Goal: Task Accomplishment & Management: Manage account settings

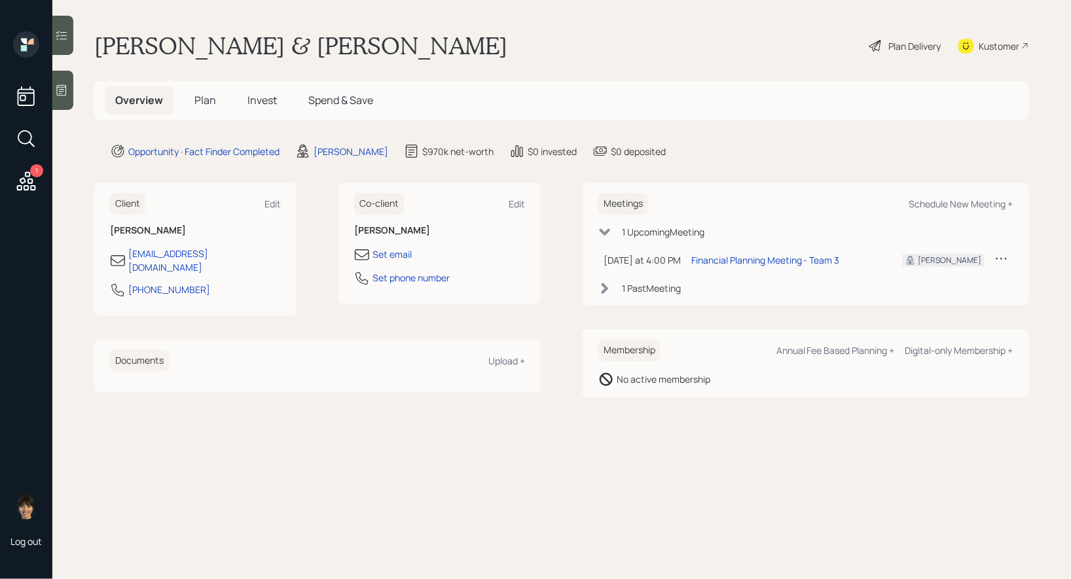
click at [209, 99] on span "Plan" at bounding box center [205, 100] width 22 height 14
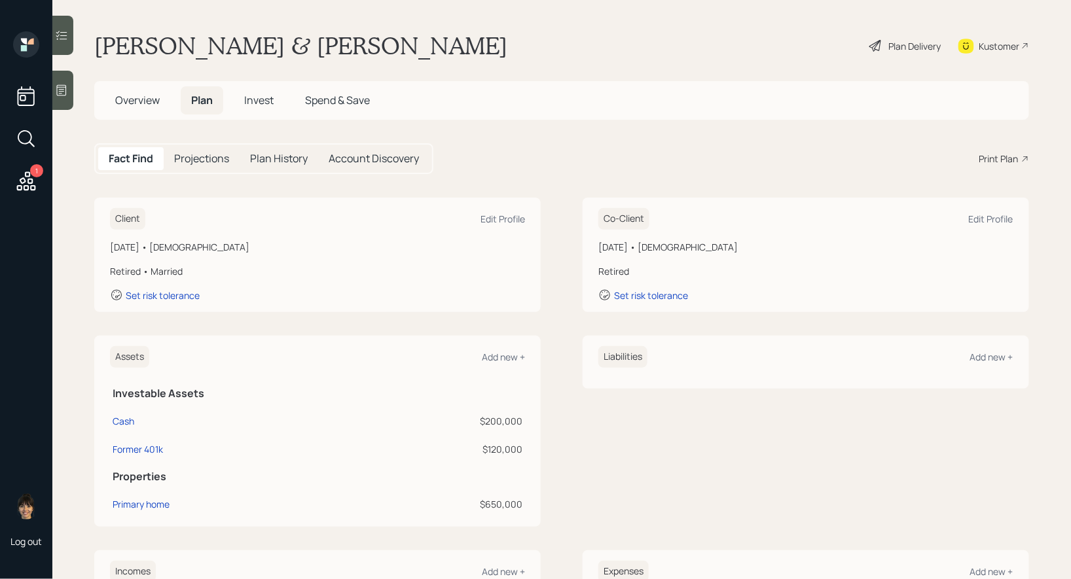
click at [928, 46] on div "Plan Delivery" at bounding box center [915, 46] width 52 height 14
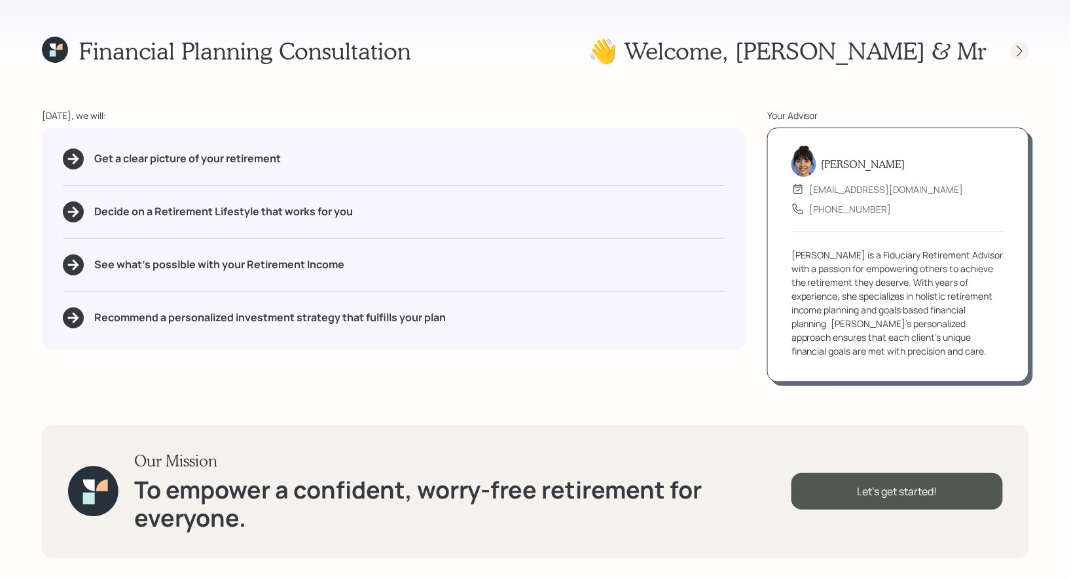
click at [1022, 52] on icon at bounding box center [1019, 51] width 13 height 13
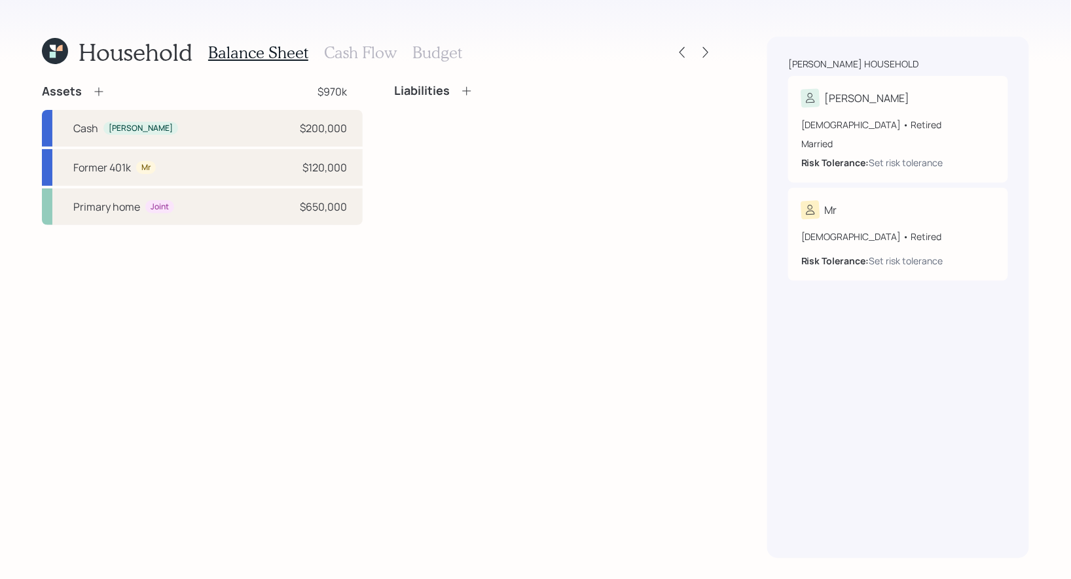
click at [355, 48] on h3 "Cash Flow" at bounding box center [360, 52] width 73 height 19
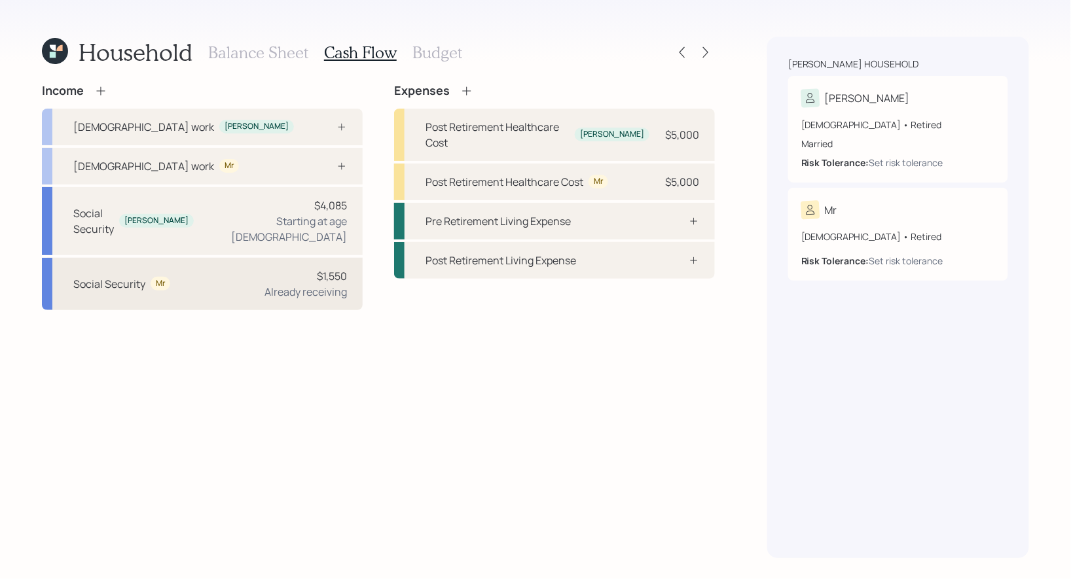
click at [202, 270] on div "Social Security Mr $1,550 Already receiving" at bounding box center [202, 284] width 321 height 52
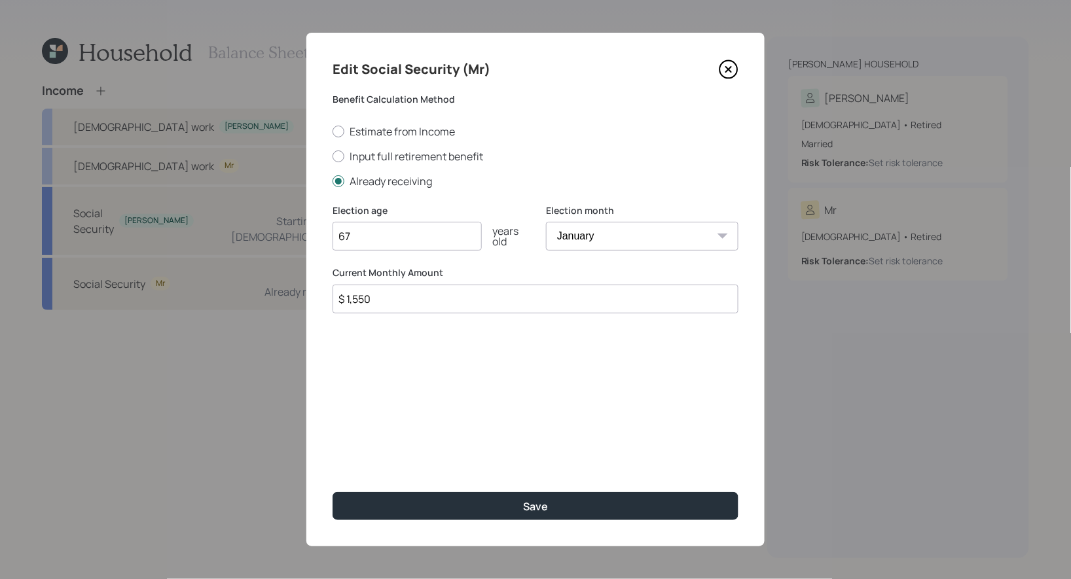
click at [443, 299] on input "$ 1,550" at bounding box center [536, 299] width 406 height 29
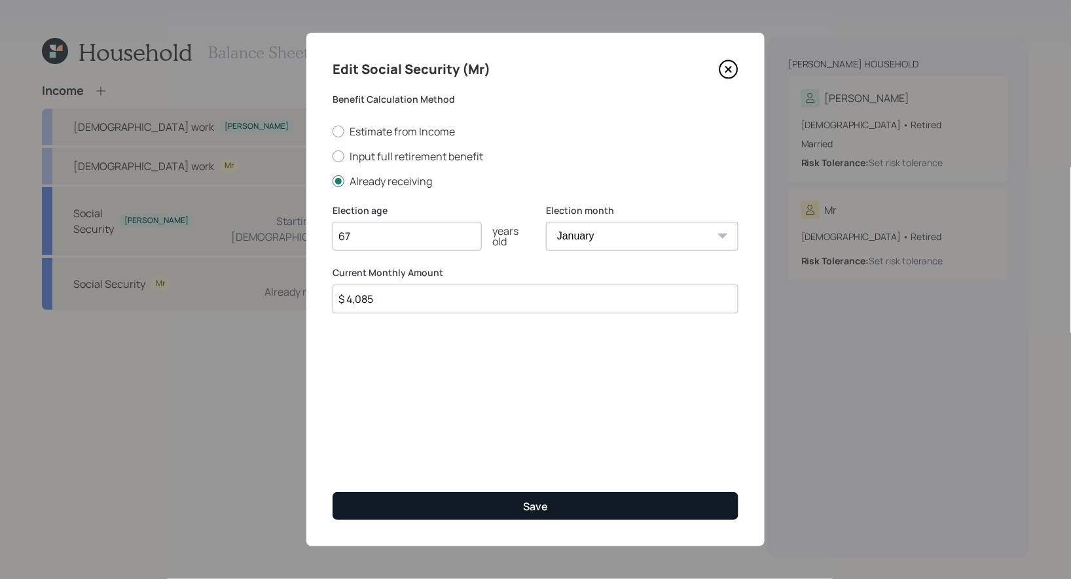
type input "$ 4,085"
click at [450, 506] on button "Save" at bounding box center [536, 506] width 406 height 28
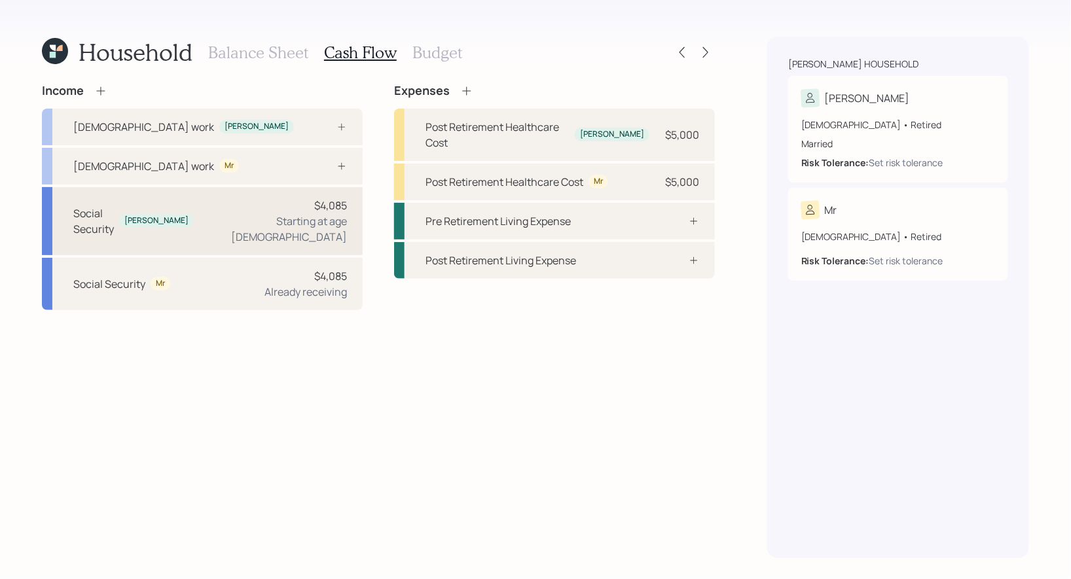
click at [266, 212] on div "$4,085 Starting at age [DEMOGRAPHIC_DATA]" at bounding box center [275, 221] width 143 height 47
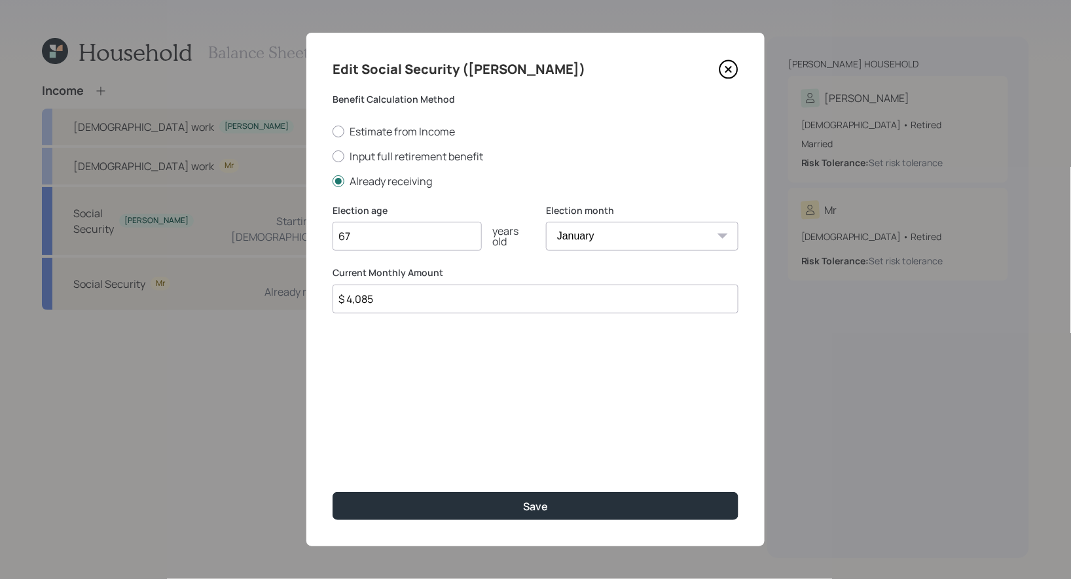
click at [402, 306] on input "$ 4,085" at bounding box center [536, 299] width 406 height 29
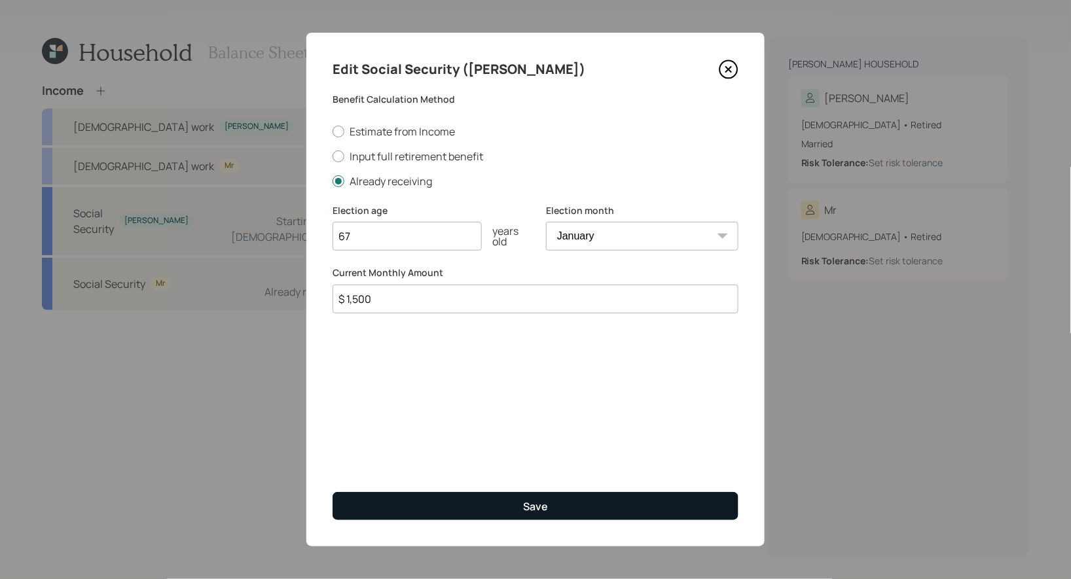
type input "$ 1,500"
click at [416, 507] on button "Save" at bounding box center [536, 506] width 406 height 28
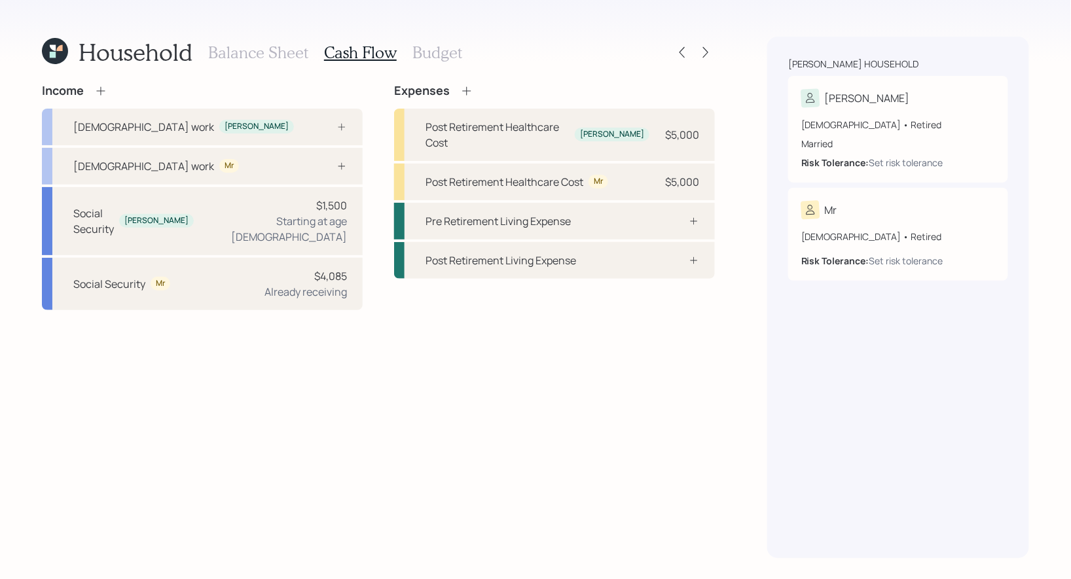
click at [101, 86] on icon at bounding box center [100, 90] width 13 height 13
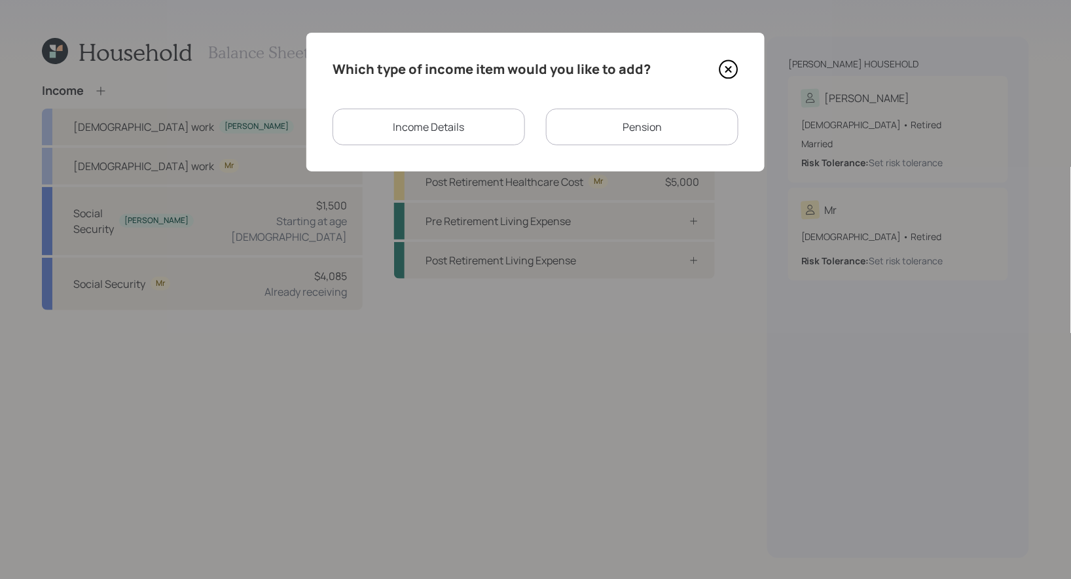
click at [595, 131] on div "Pension" at bounding box center [642, 127] width 192 height 37
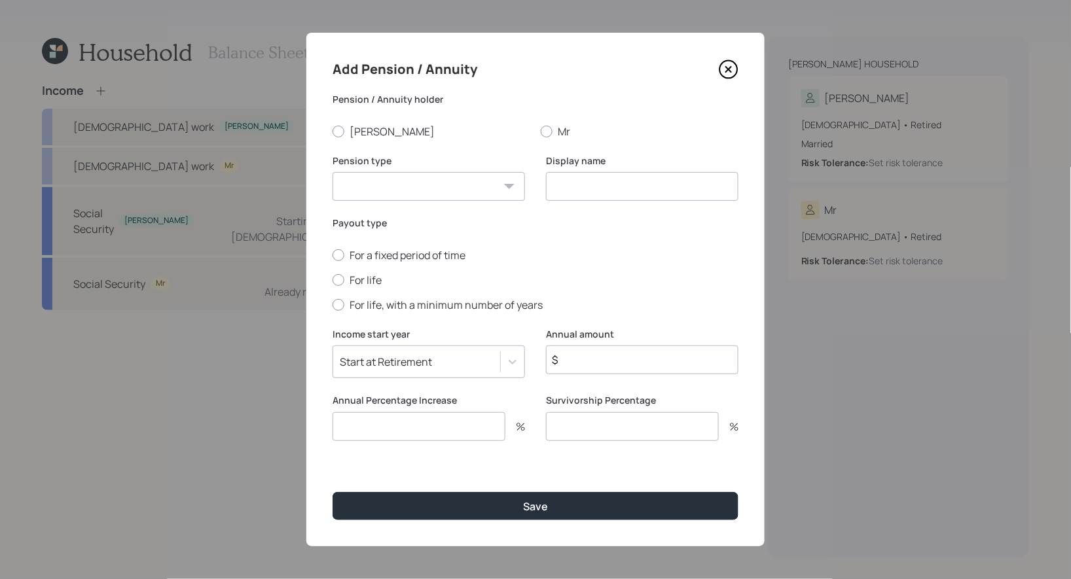
click at [424, 195] on select "Pension Annuity" at bounding box center [429, 186] width 192 height 29
select select "pension"
click at [333, 172] on select "Pension Annuity" at bounding box center [429, 186] width 192 height 29
click at [601, 189] on input at bounding box center [642, 186] width 192 height 29
type input "Pension"
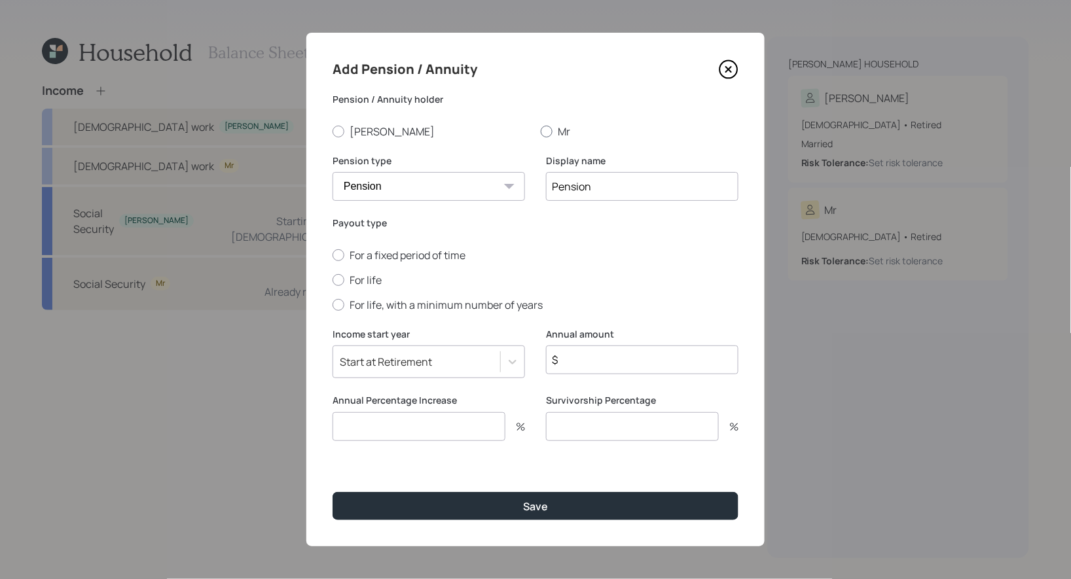
click at [548, 132] on div at bounding box center [547, 132] width 12 height 12
click at [541, 132] on input "Mr" at bounding box center [540, 131] width 1 height 1
radio input "true"
click at [337, 278] on div at bounding box center [339, 280] width 12 height 12
click at [333, 280] on input "For life" at bounding box center [332, 280] width 1 height 1
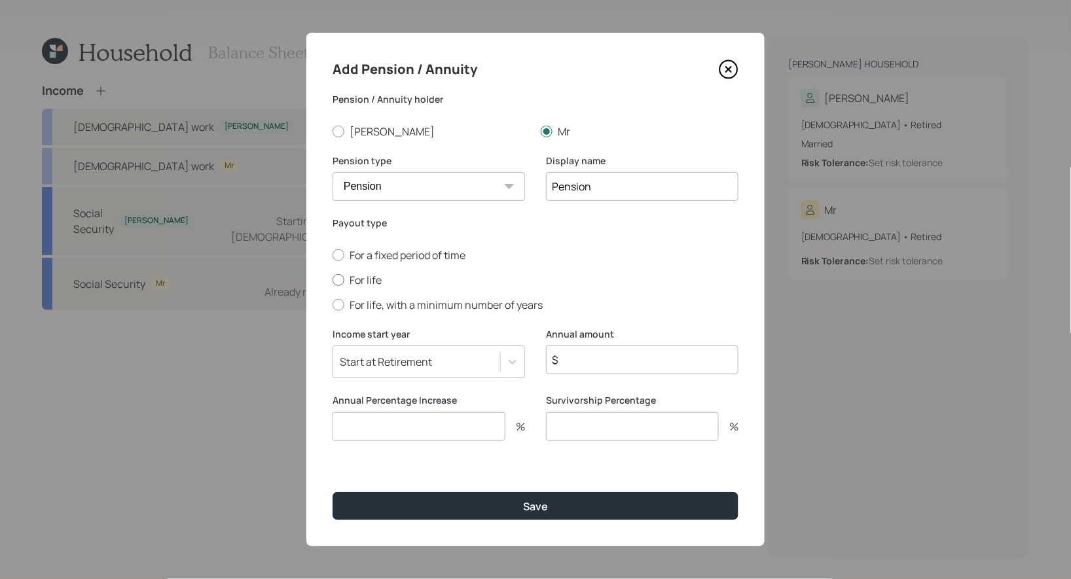
radio input "true"
click at [575, 361] on input "$" at bounding box center [642, 360] width 192 height 29
type input "$ 11,028"
click at [377, 427] on input "number" at bounding box center [419, 426] width 173 height 29
type input "0"
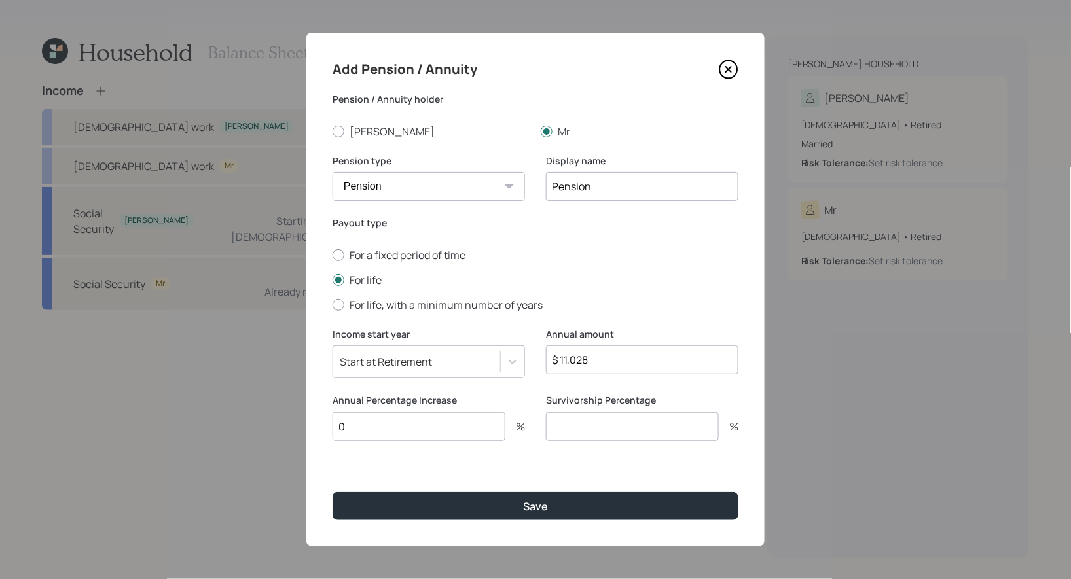
click at [577, 431] on input "number" at bounding box center [632, 426] width 173 height 29
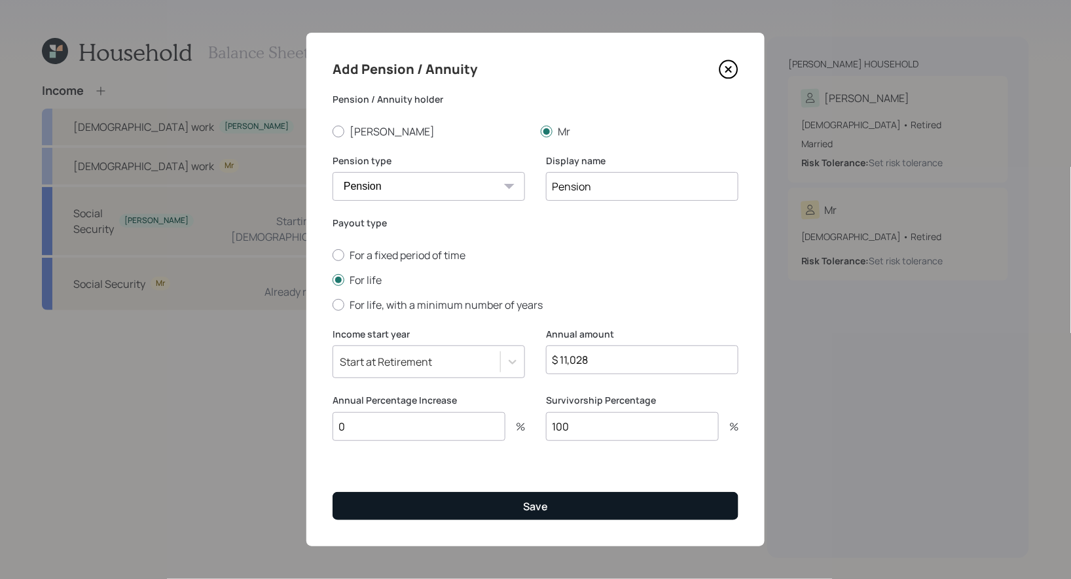
type input "100"
click at [534, 503] on div "Save" at bounding box center [535, 507] width 25 height 14
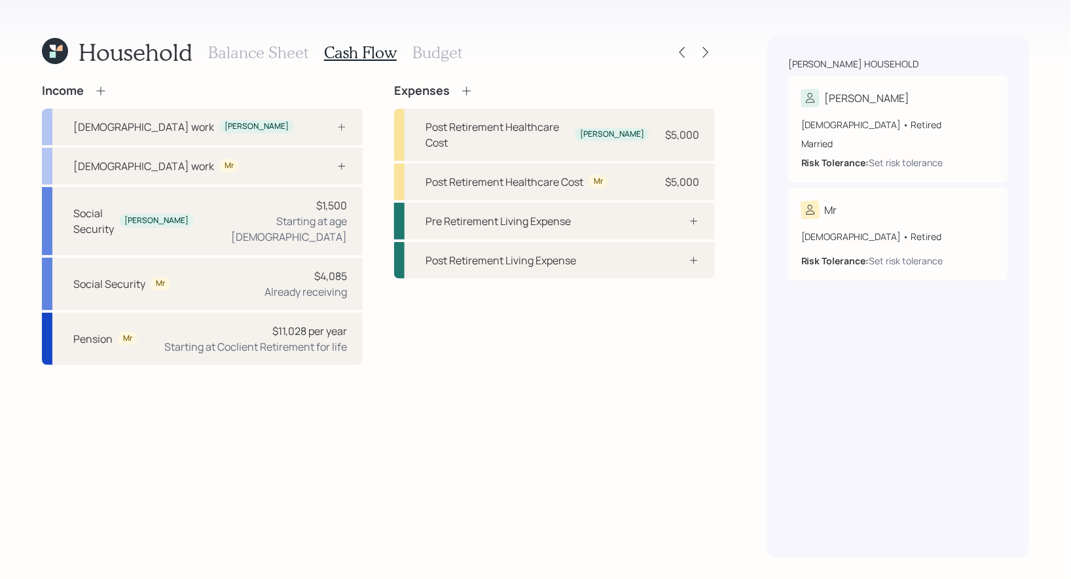
click at [265, 53] on h3 "Balance Sheet" at bounding box center [258, 52] width 100 height 19
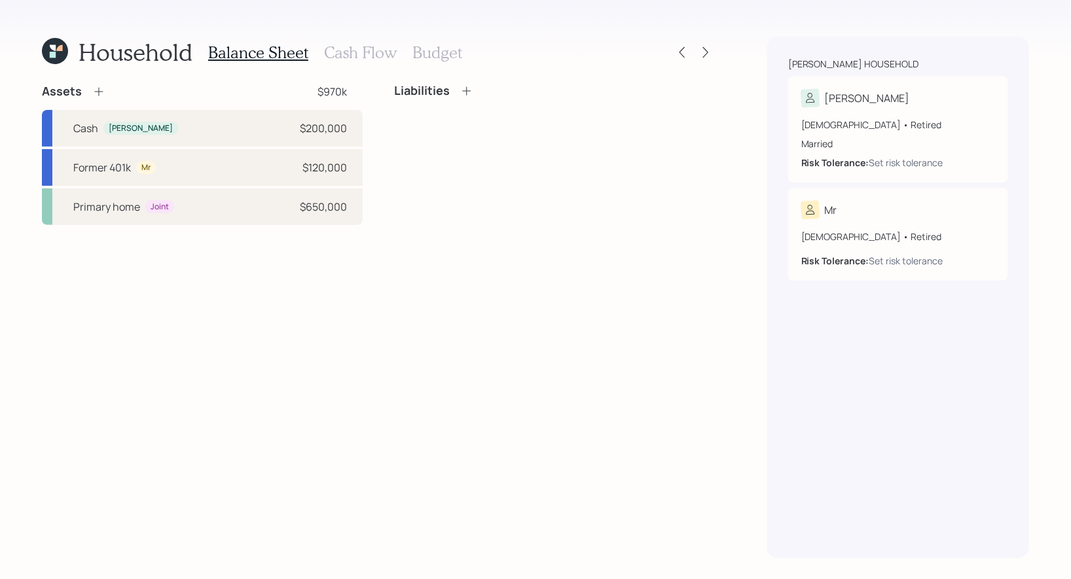
click at [346, 48] on h3 "Cash Flow" at bounding box center [360, 52] width 73 height 19
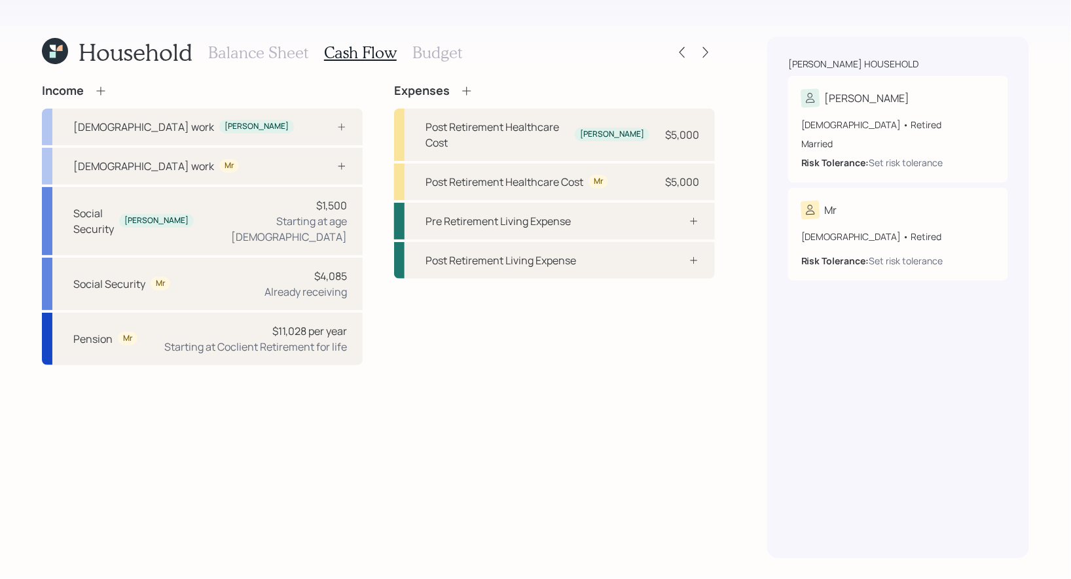
click at [430, 46] on h3 "Budget" at bounding box center [437, 52] width 50 height 19
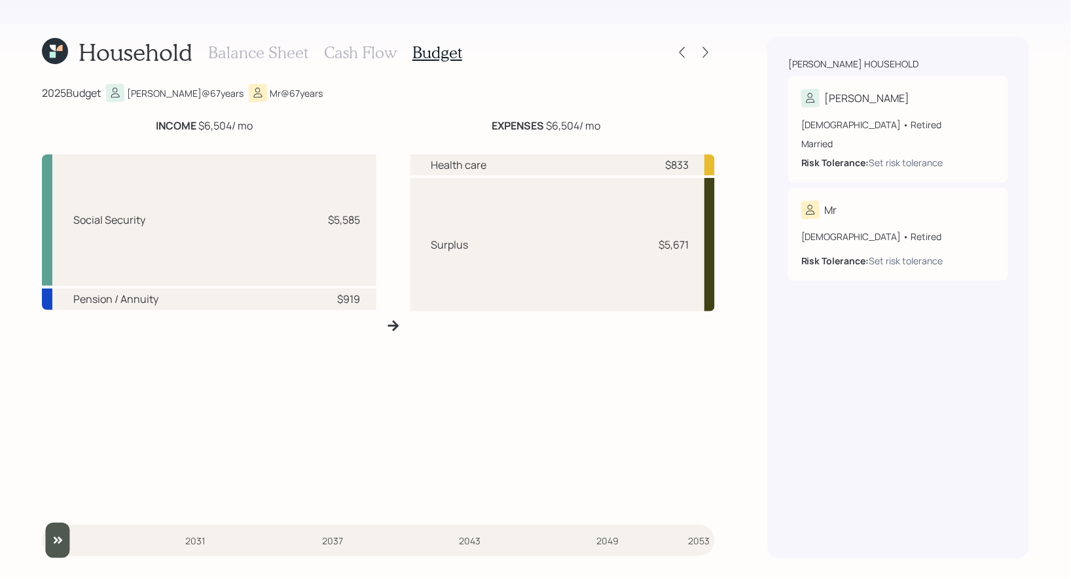
click at [352, 54] on h3 "Cash Flow" at bounding box center [360, 52] width 73 height 19
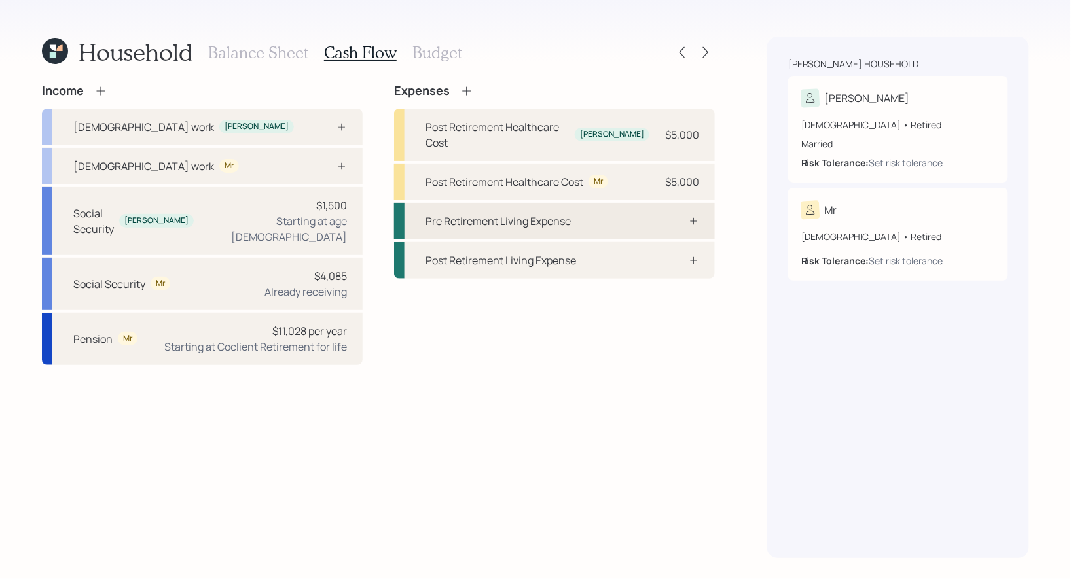
click at [480, 213] on div "Pre Retirement Living Expense" at bounding box center [498, 221] width 145 height 16
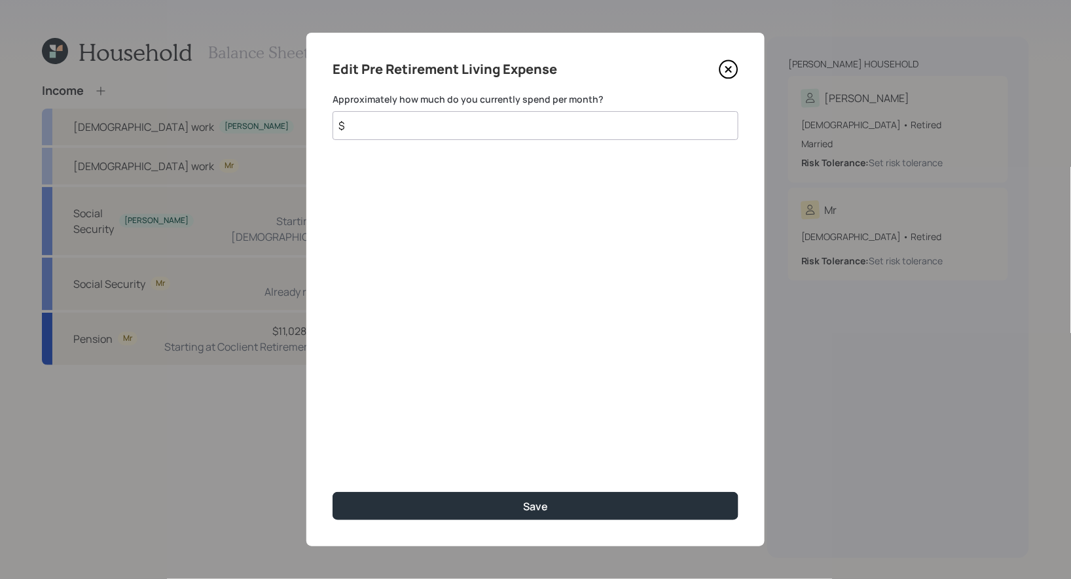
click at [372, 120] on input "$" at bounding box center [536, 125] width 406 height 29
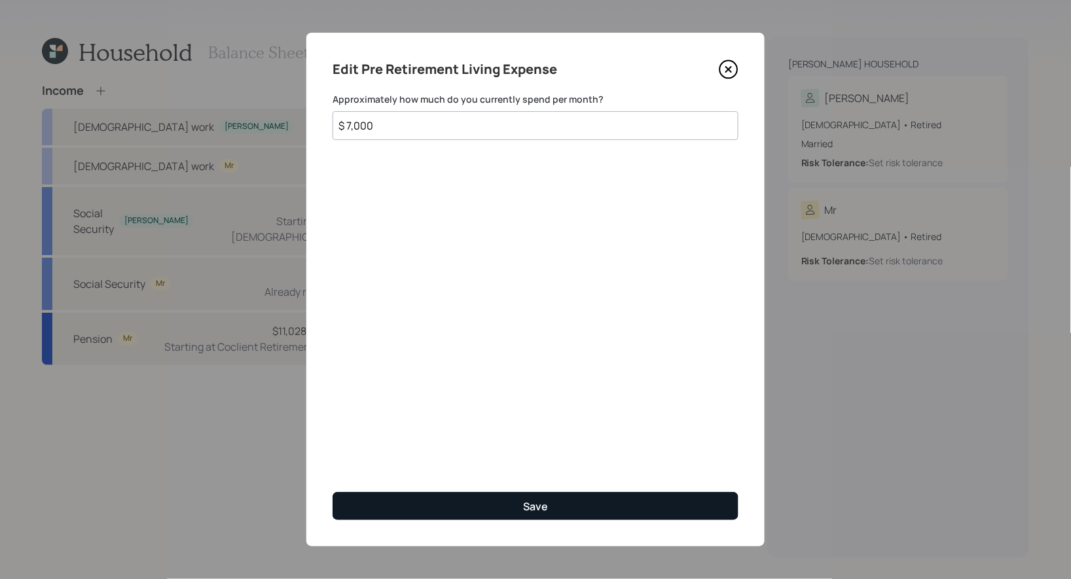
type input "$ 7,000"
click at [481, 513] on button "Save" at bounding box center [536, 506] width 406 height 28
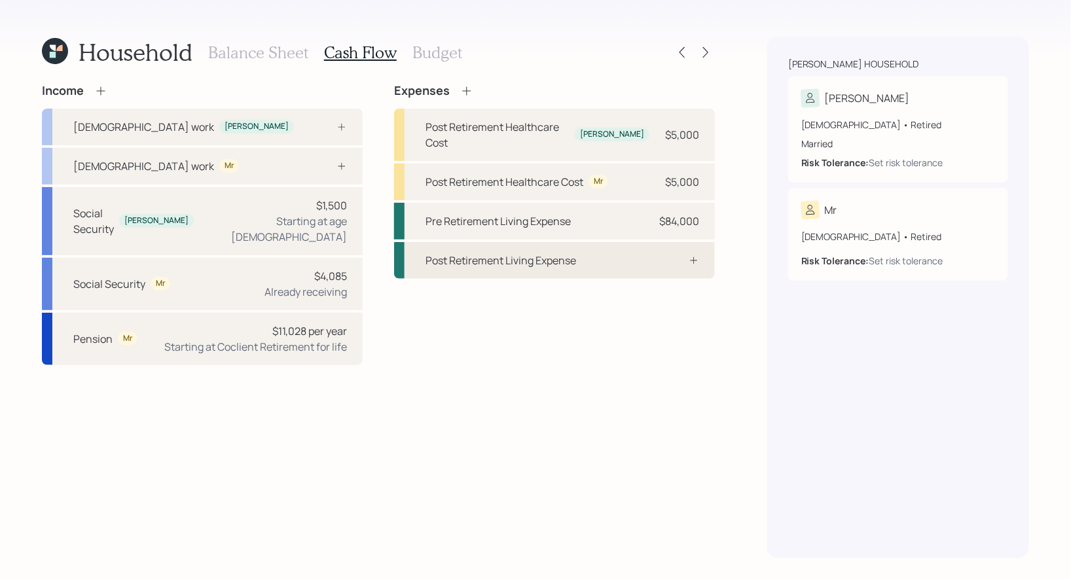
click at [555, 253] on div "Post Retirement Living Expense" at bounding box center [501, 261] width 151 height 16
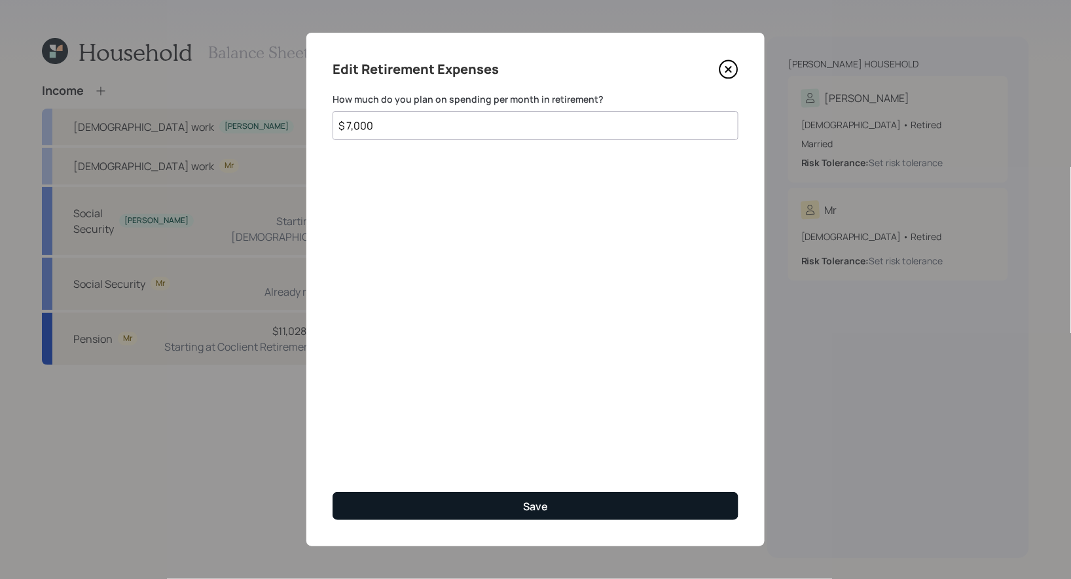
type input "$ 7,000"
click at [439, 504] on button "Save" at bounding box center [536, 506] width 406 height 28
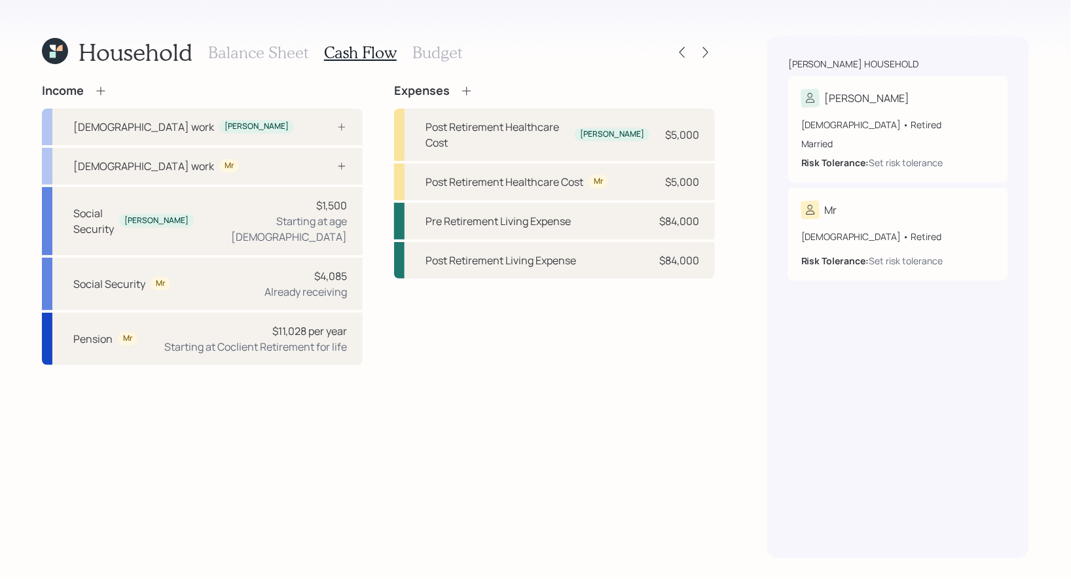
click at [431, 57] on h3 "Budget" at bounding box center [437, 52] width 50 height 19
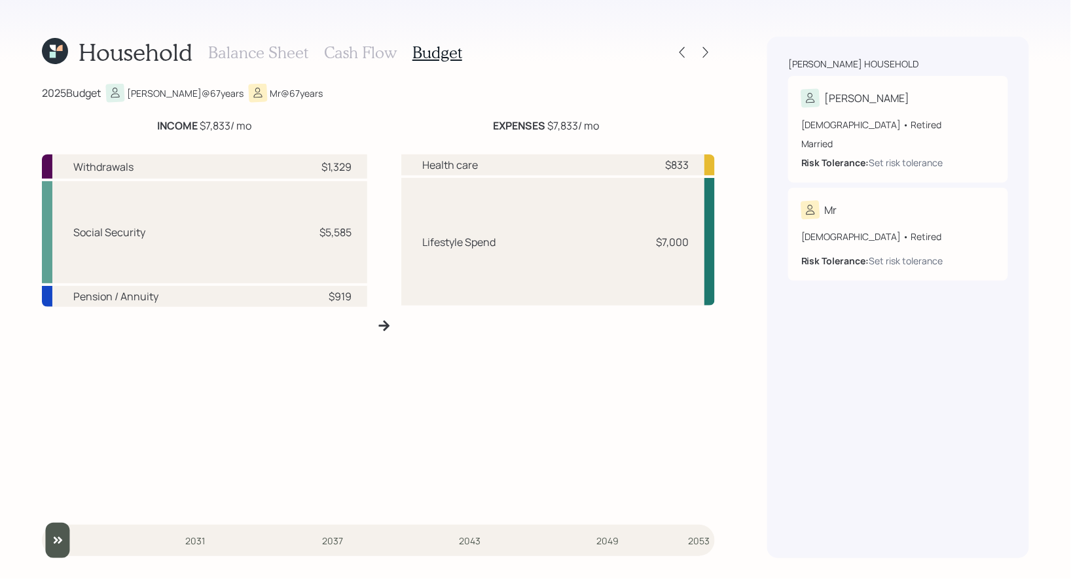
click at [352, 56] on h3 "Cash Flow" at bounding box center [360, 52] width 73 height 19
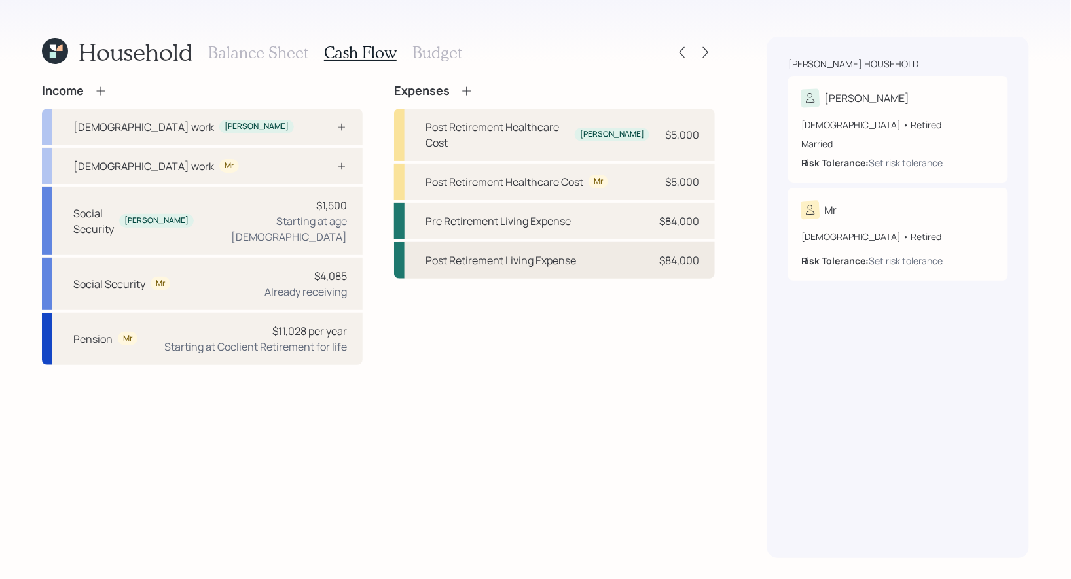
click at [537, 253] on div "Post Retirement Living Expense" at bounding box center [501, 261] width 151 height 16
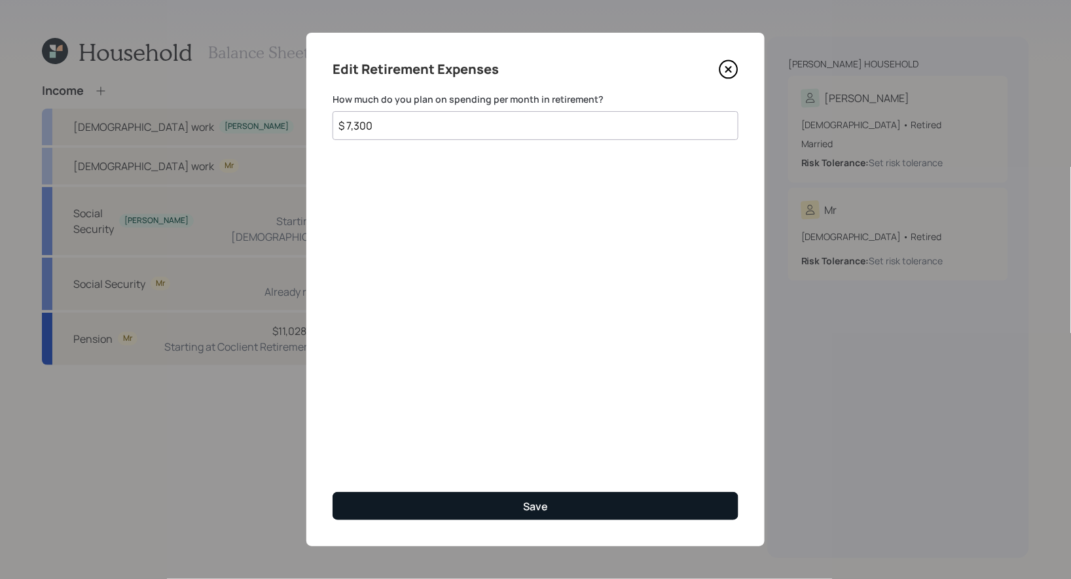
type input "$ 7,300"
click at [517, 503] on button "Save" at bounding box center [536, 506] width 406 height 28
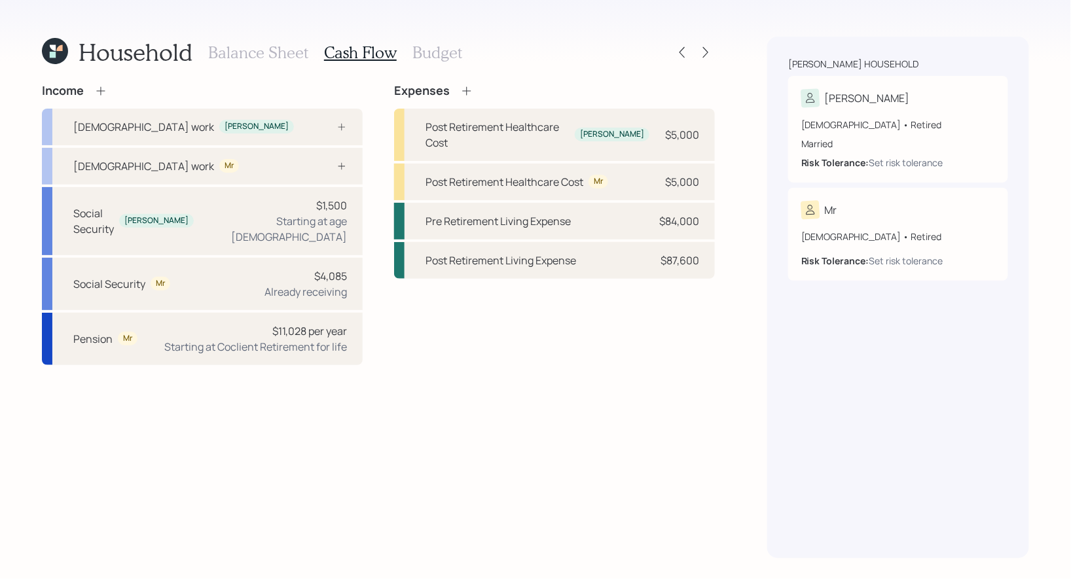
click at [438, 53] on h3 "Budget" at bounding box center [437, 52] width 50 height 19
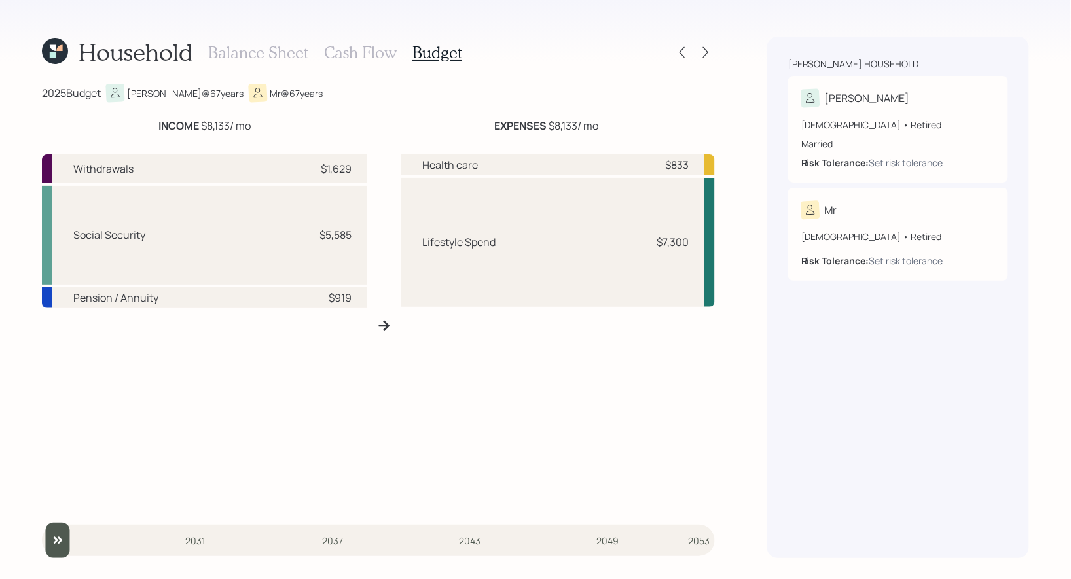
click at [361, 52] on h3 "Cash Flow" at bounding box center [360, 52] width 73 height 19
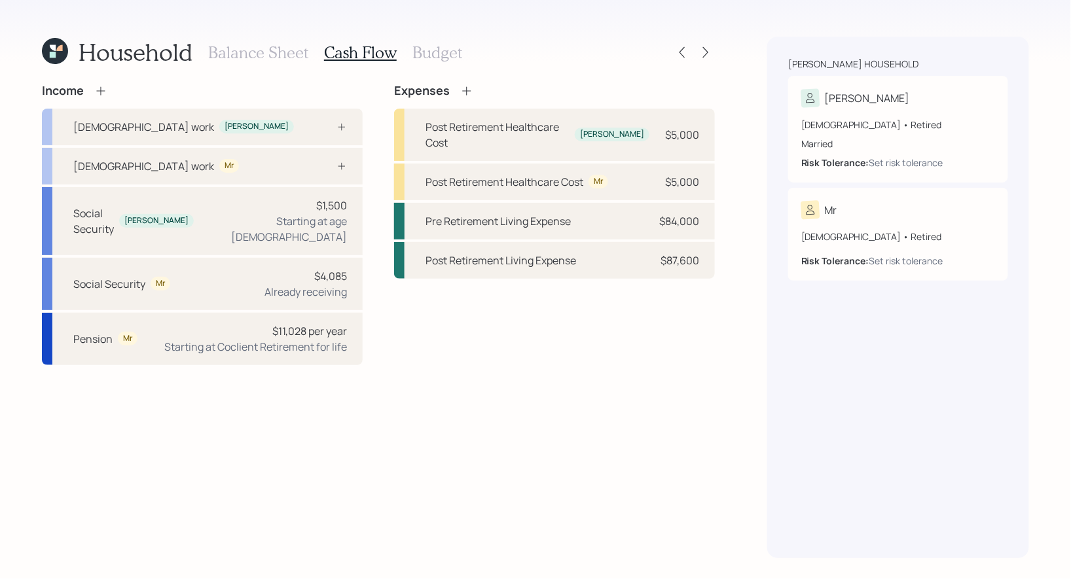
click at [431, 56] on h3 "Budget" at bounding box center [437, 52] width 50 height 19
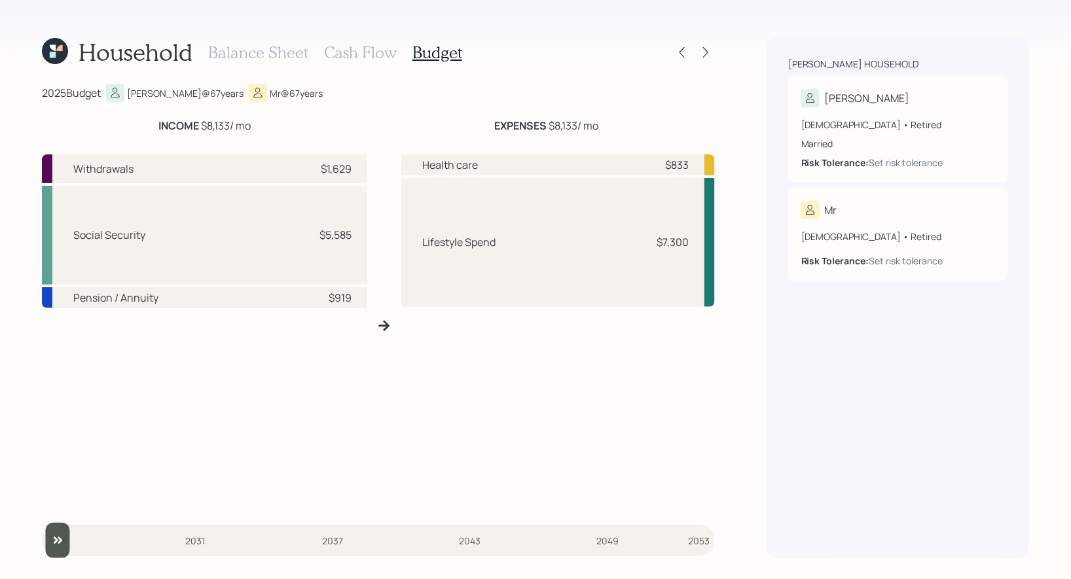
click at [275, 46] on h3 "Balance Sheet" at bounding box center [258, 52] width 100 height 19
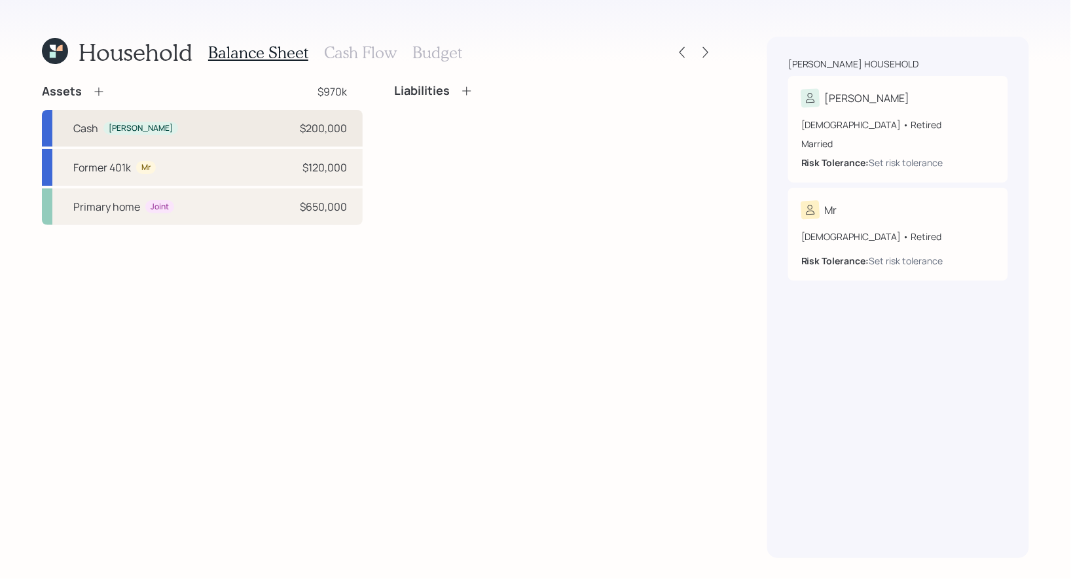
click at [254, 135] on div "[PERSON_NAME] $200,000" at bounding box center [202, 128] width 321 height 37
select select "taxable"
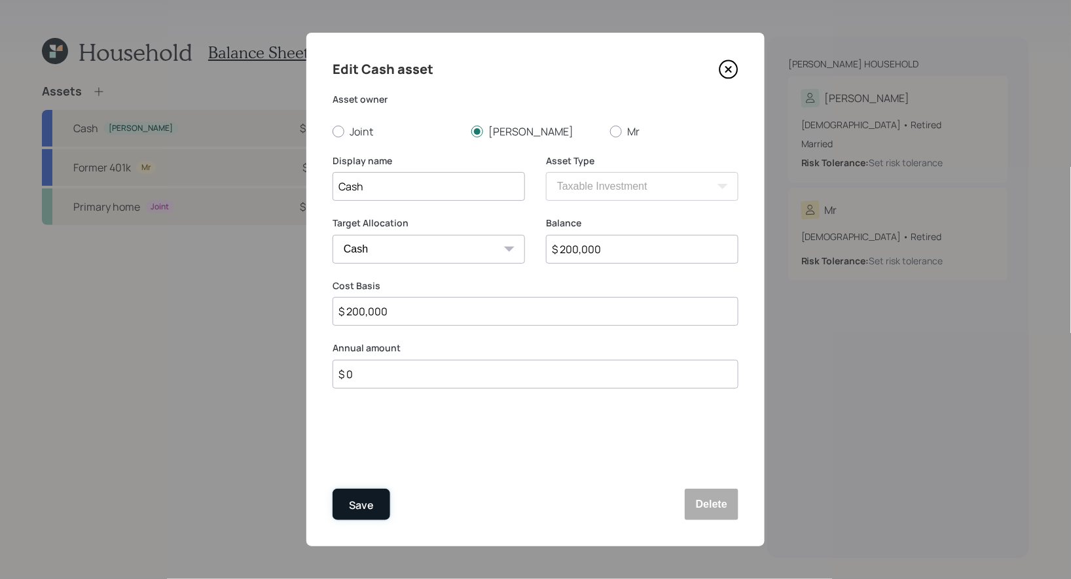
click at [347, 510] on button "Save" at bounding box center [362, 504] width 58 height 31
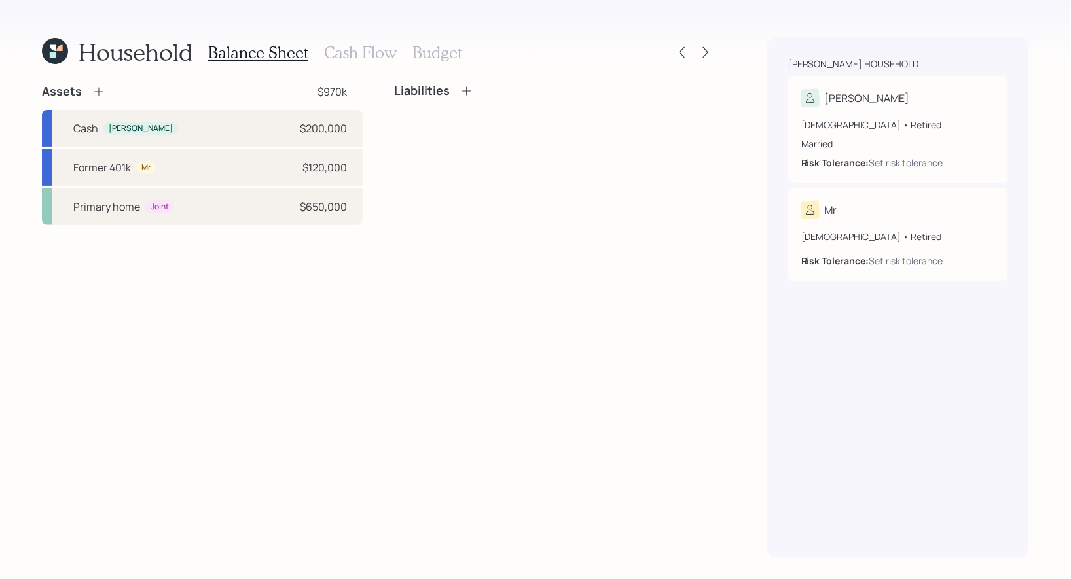
click at [100, 88] on icon at bounding box center [98, 91] width 13 height 13
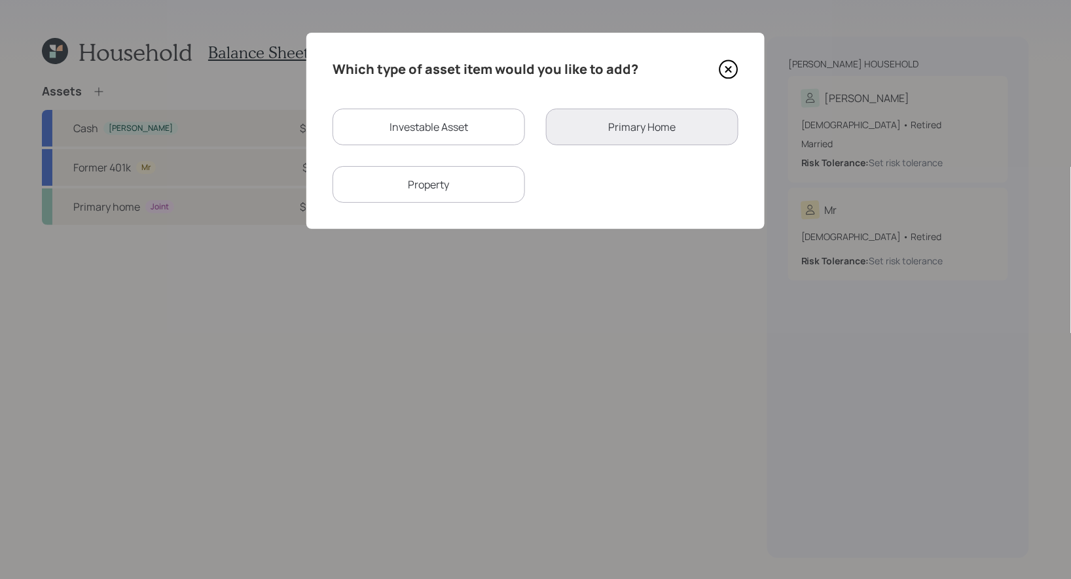
click at [467, 129] on div "Investable Asset" at bounding box center [429, 127] width 192 height 37
select select "taxable"
select select "balanced"
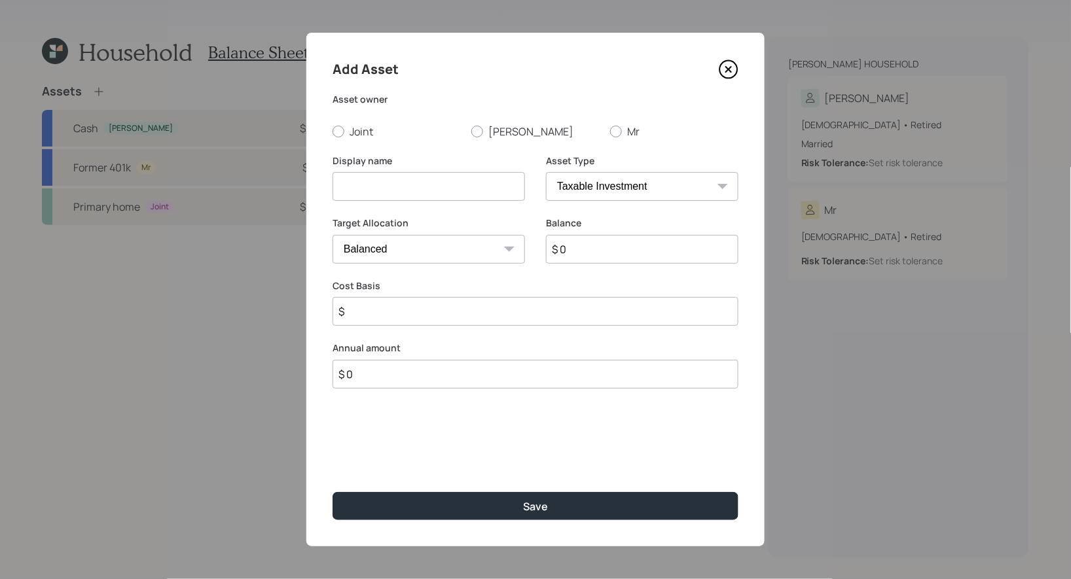
click at [448, 182] on input at bounding box center [429, 186] width 192 height 29
type input "Proposed Brokerage"
click at [479, 132] on div at bounding box center [477, 132] width 12 height 12
click at [471, 132] on input "[PERSON_NAME]" at bounding box center [471, 131] width 1 height 1
radio input "true"
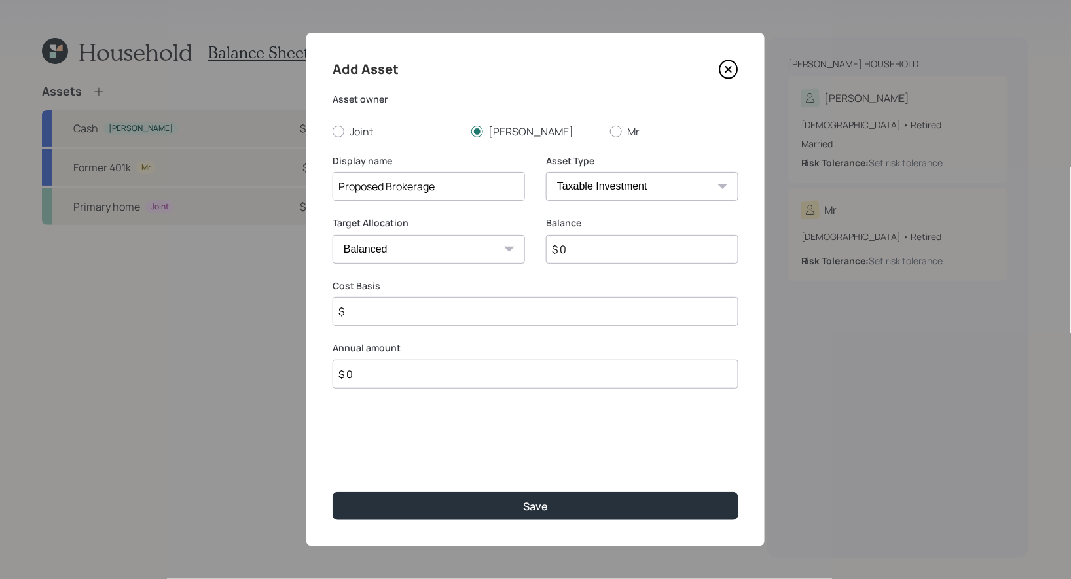
click at [571, 248] on input "$ 0" at bounding box center [642, 249] width 192 height 29
type input "$ 100,000"
click at [363, 316] on input "$" at bounding box center [536, 311] width 406 height 29
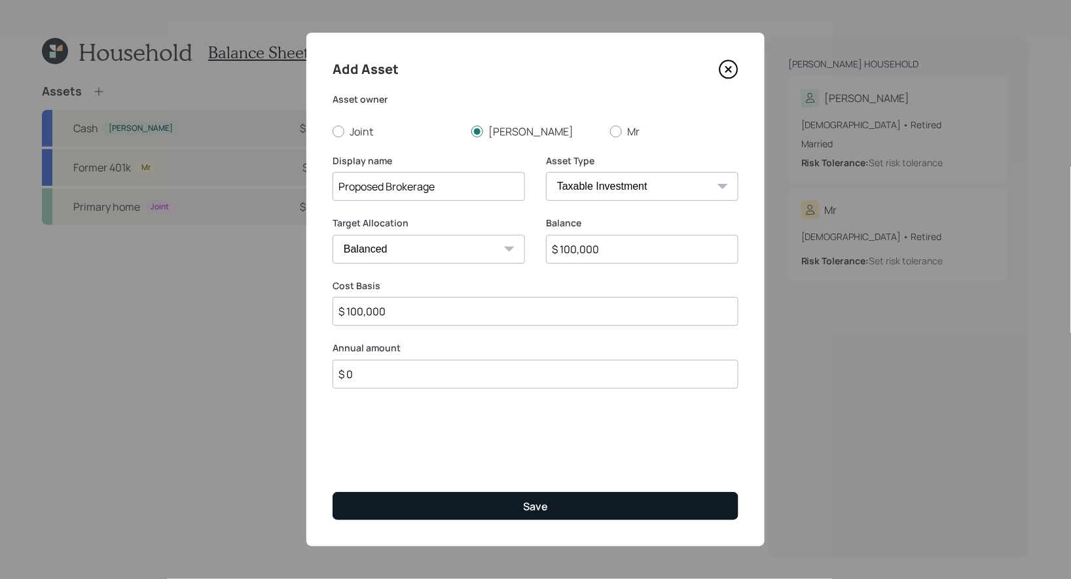
type input "$ 100,000"
click at [448, 507] on button "Save" at bounding box center [536, 506] width 406 height 28
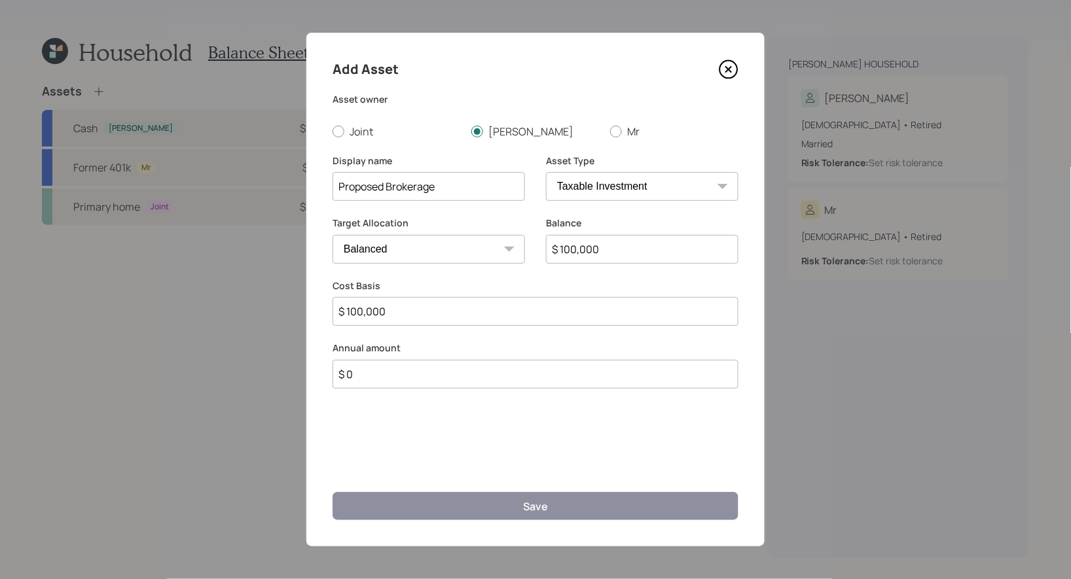
click at [728, 73] on icon at bounding box center [729, 70] width 20 height 20
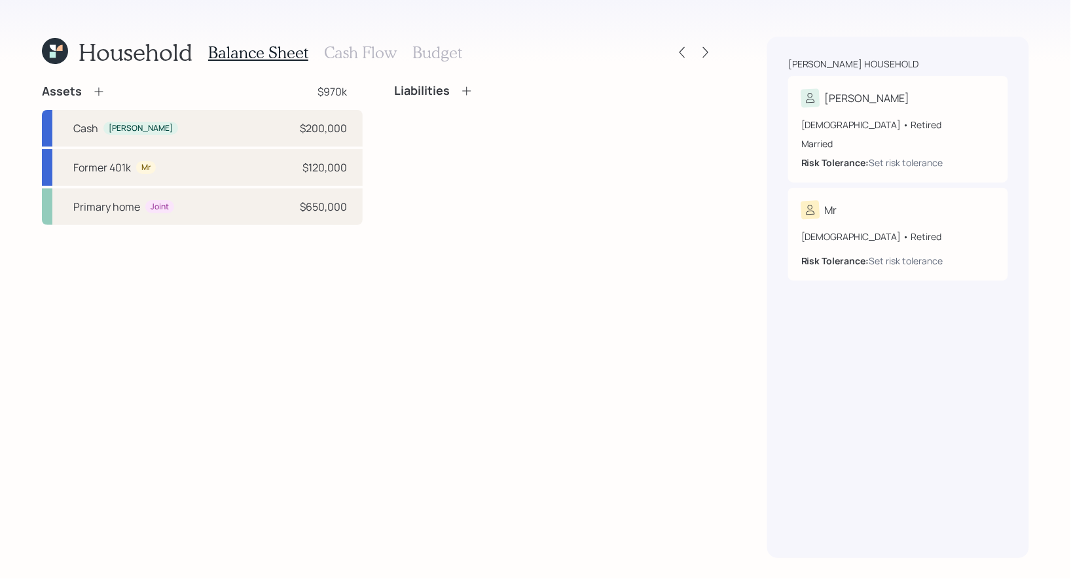
click at [97, 88] on icon at bounding box center [98, 91] width 13 height 13
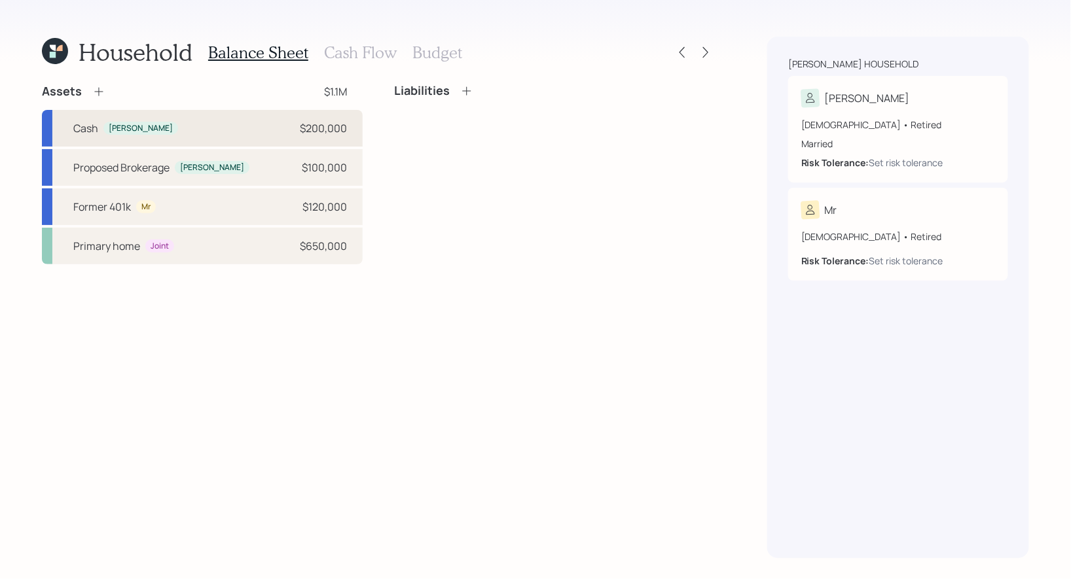
click at [206, 130] on div "[PERSON_NAME] $200,000" at bounding box center [202, 128] width 321 height 37
select select "taxable"
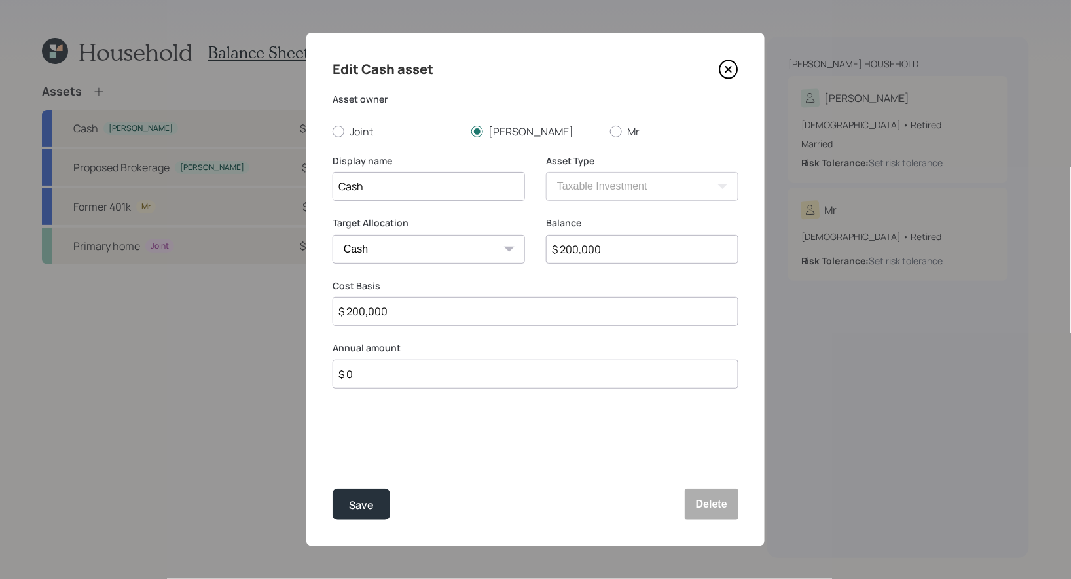
click at [629, 249] on input "$ 200,000" at bounding box center [642, 249] width 192 height 29
type input "$ 1"
type input "$ 10"
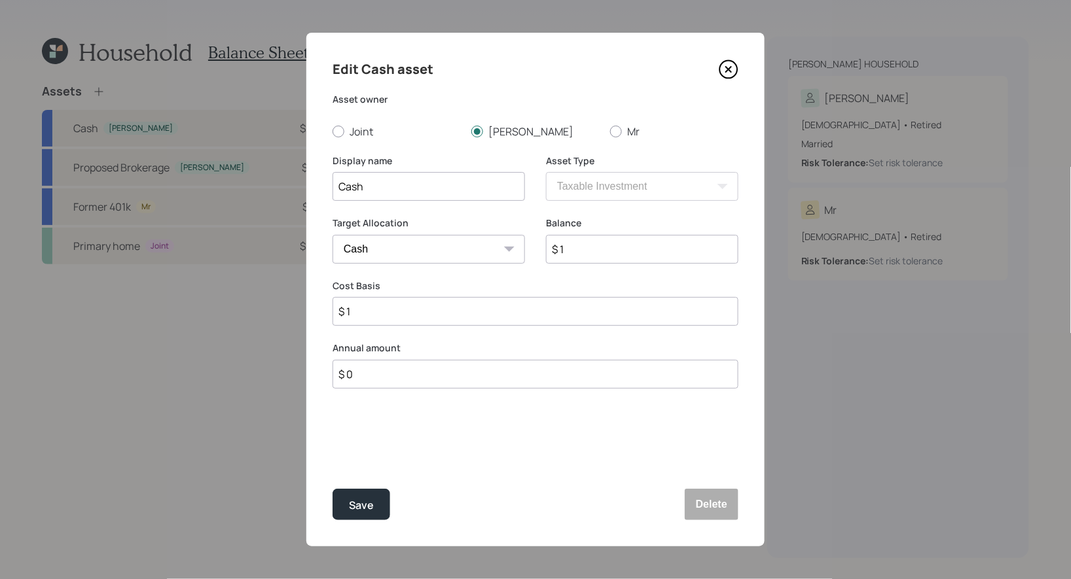
type input "$ 10"
type input "$ 100"
type input "$ 1,000"
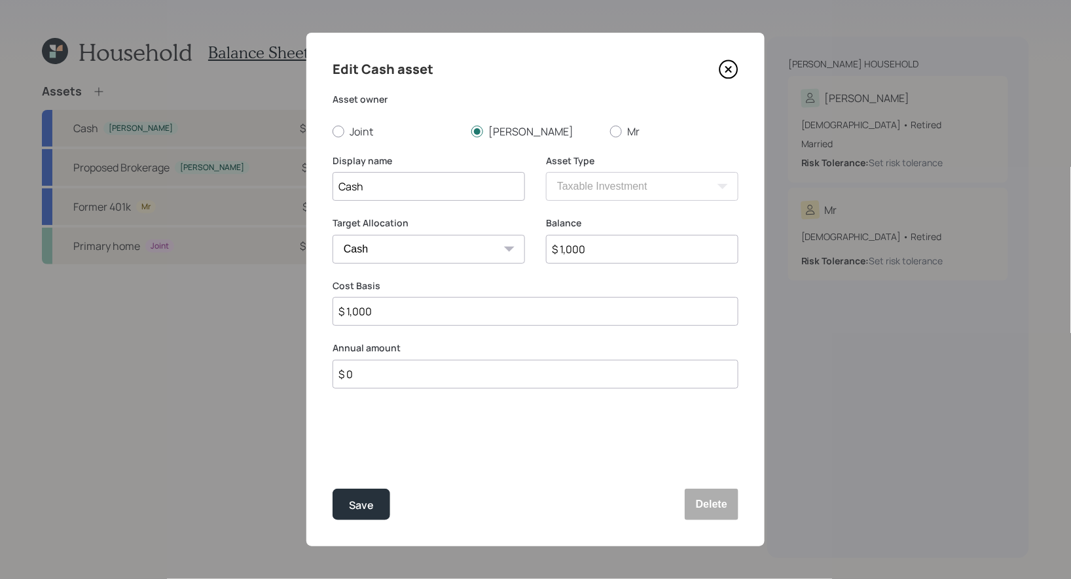
type input "$ 10,000"
type input "$ 100,000"
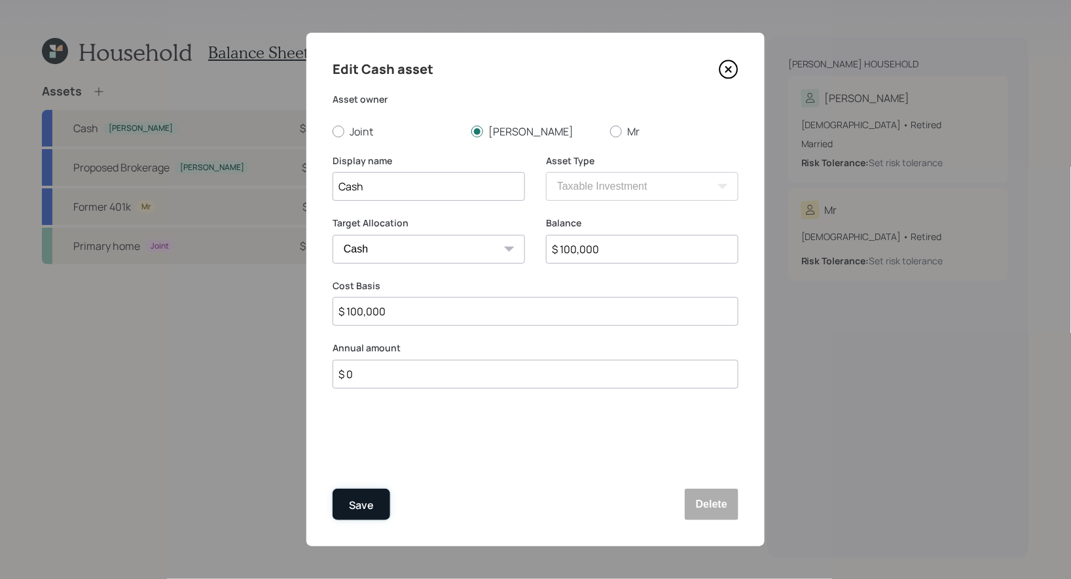
click at [350, 511] on div "Save" at bounding box center [361, 506] width 25 height 18
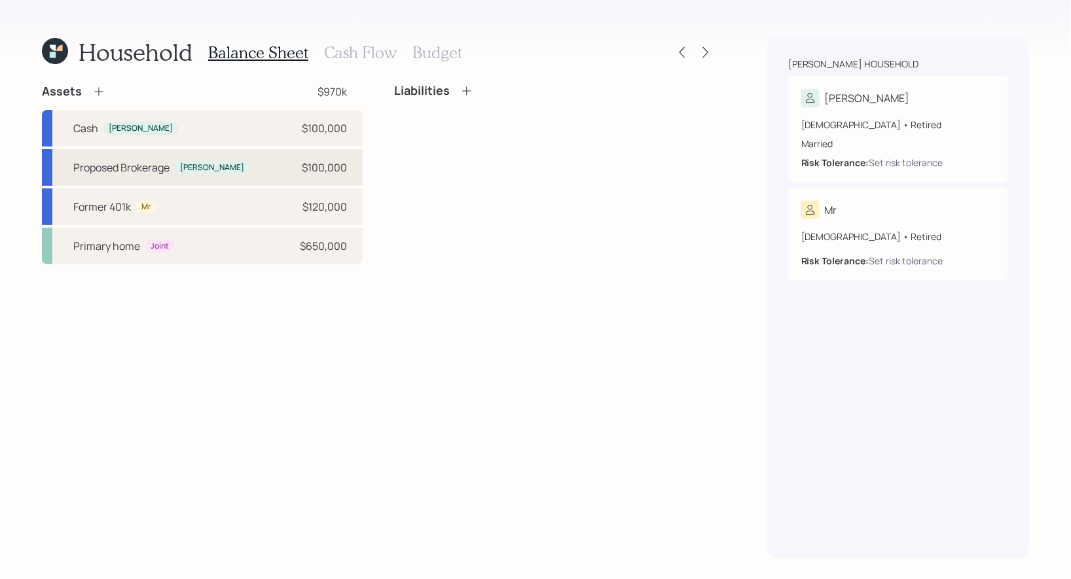
click at [225, 170] on div "Proposed Brokerage [PERSON_NAME] $100,000" at bounding box center [202, 167] width 321 height 37
select select "taxable"
select select "balanced"
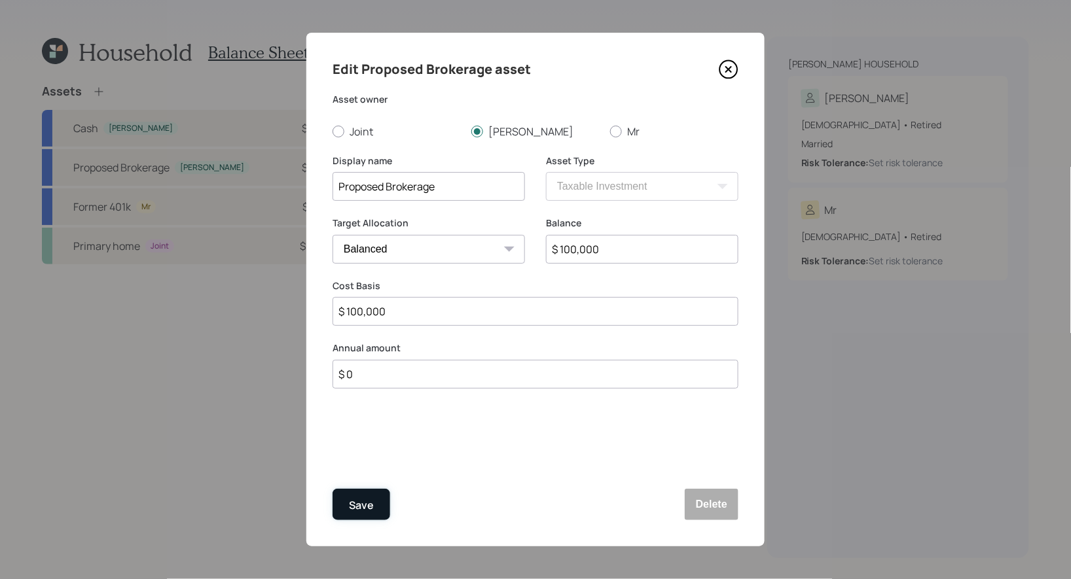
click at [358, 506] on div "Save" at bounding box center [361, 506] width 25 height 18
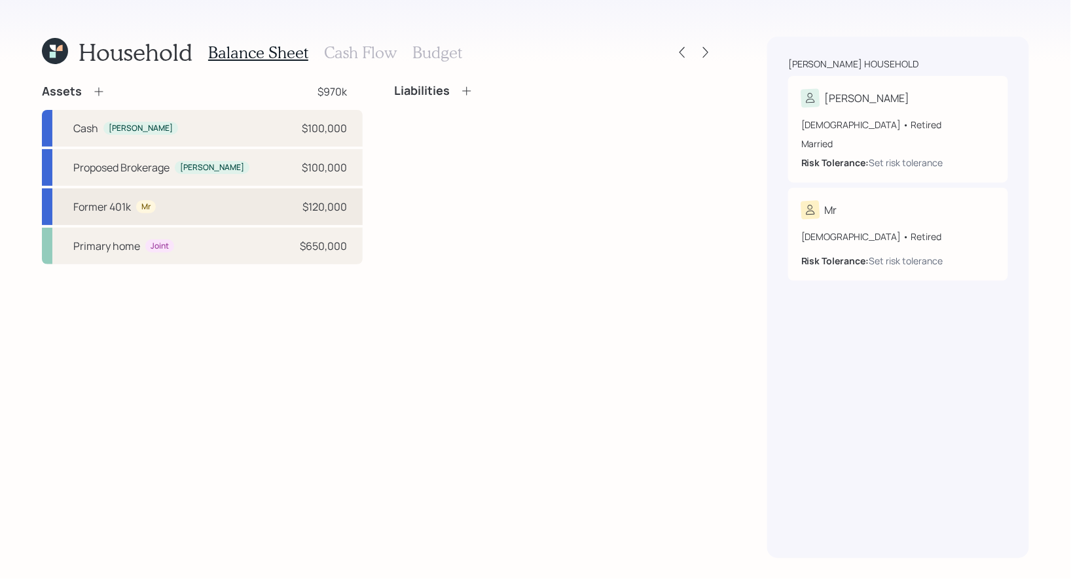
click at [206, 209] on div "Former 401k Mr $120,000" at bounding box center [202, 207] width 321 height 37
select select "company_sponsored"
select select "balanced"
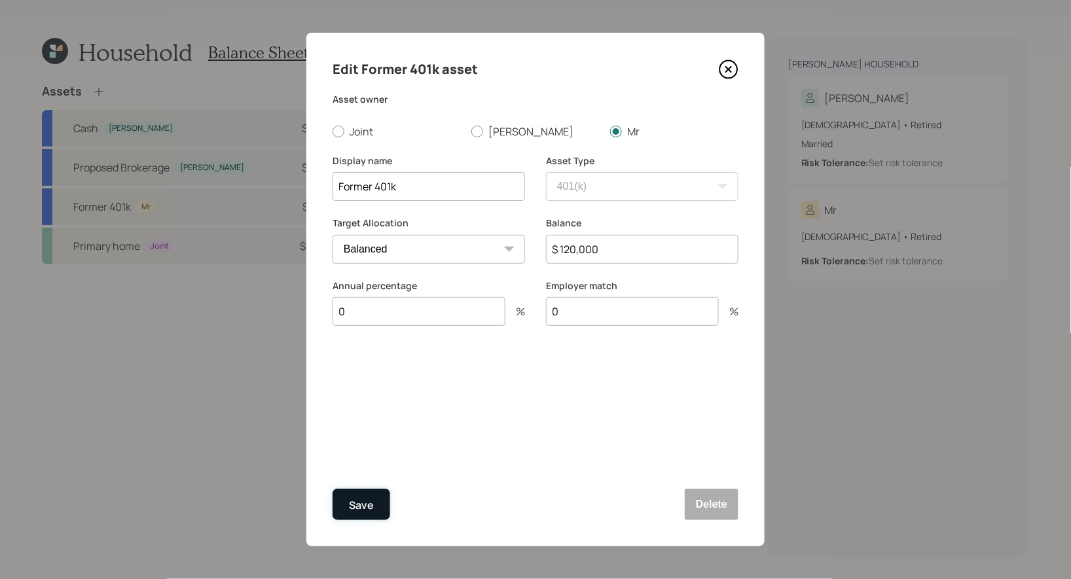
click at [367, 511] on div "Save" at bounding box center [361, 506] width 25 height 18
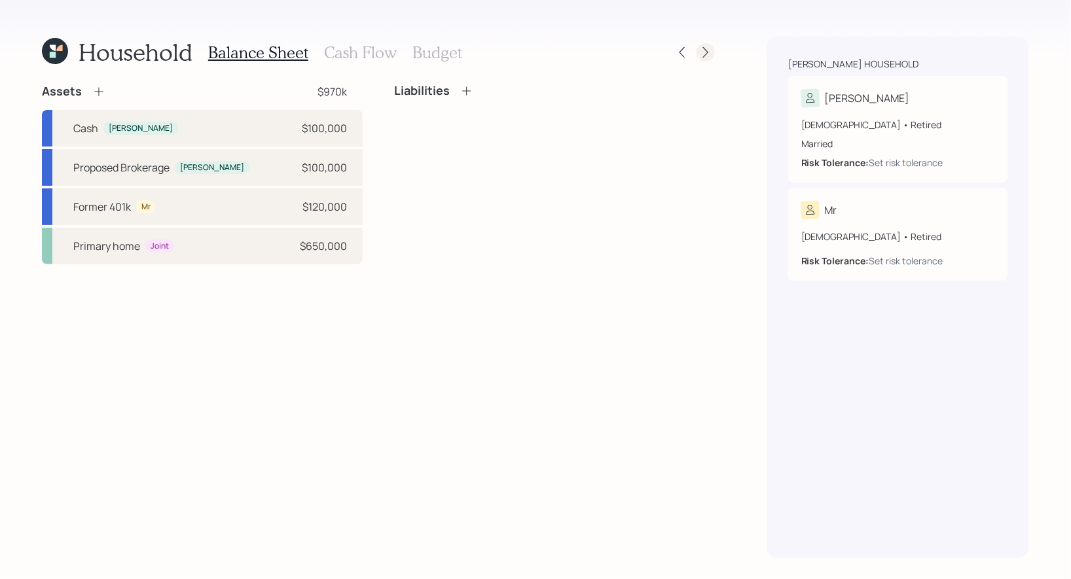
click at [710, 52] on icon at bounding box center [705, 52] width 13 height 13
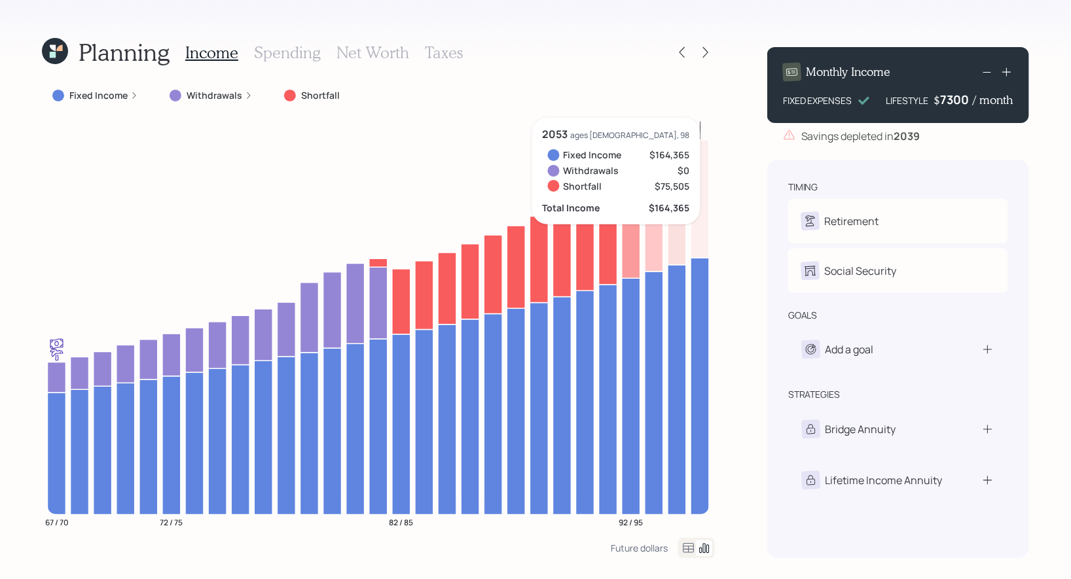
click at [957, 103] on div "7300" at bounding box center [957, 100] width 33 height 16
click at [1055, 140] on div "Planning Income Spending Net Worth Taxes Fixed Income Withdrawals Shortfall 67 …" at bounding box center [535, 289] width 1071 height 579
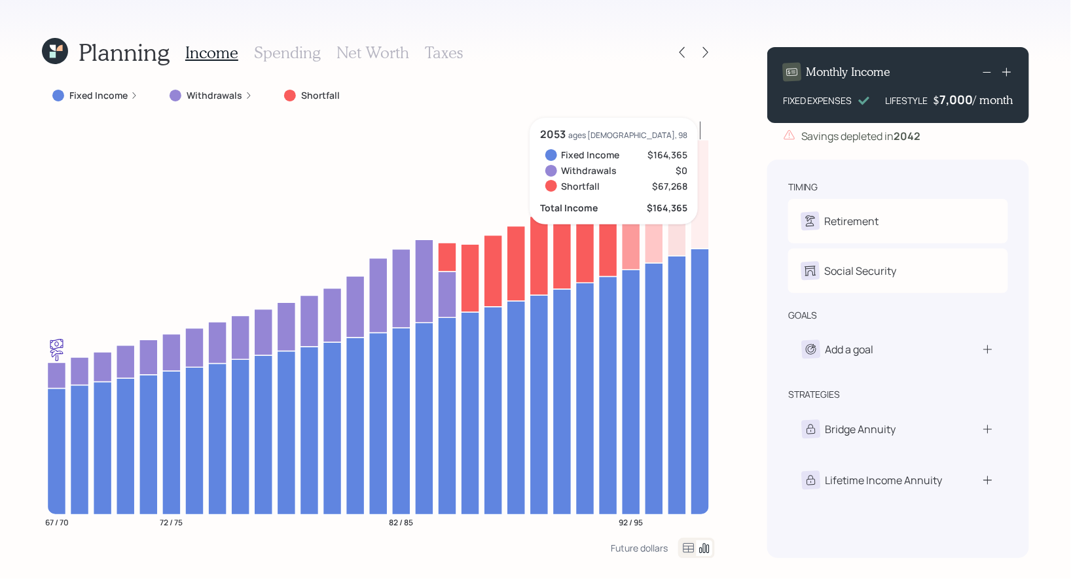
click at [941, 99] on div "7,000" at bounding box center [956, 100] width 33 height 16
click at [949, 98] on div "7000" at bounding box center [957, 100] width 33 height 16
click at [1057, 156] on div "Planning Income Spending Net Worth Taxes Fixed Income Withdrawals Shortfall 67 …" at bounding box center [535, 289] width 1071 height 579
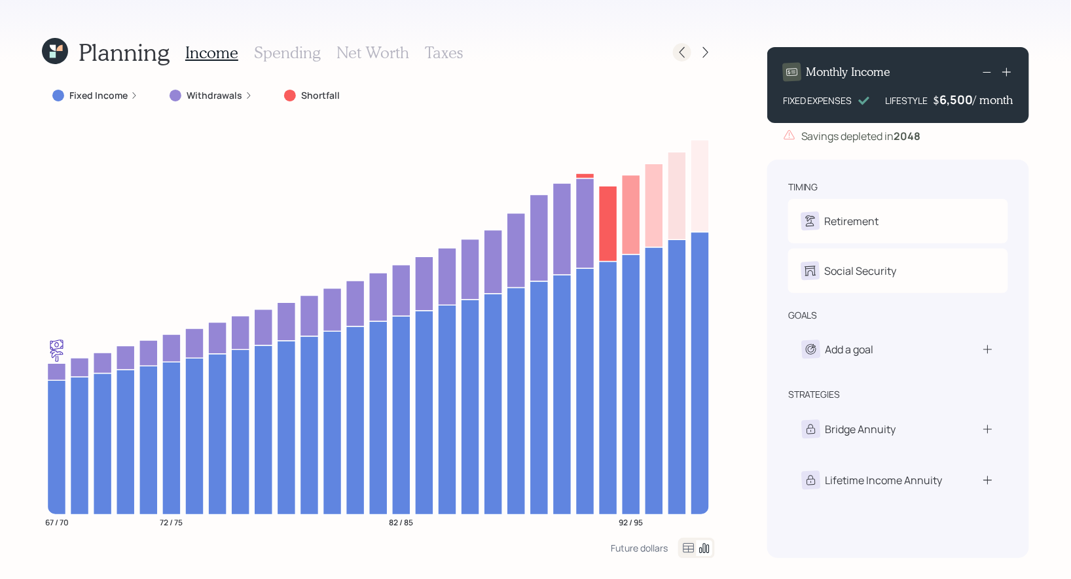
click at [685, 56] on icon at bounding box center [682, 52] width 13 height 13
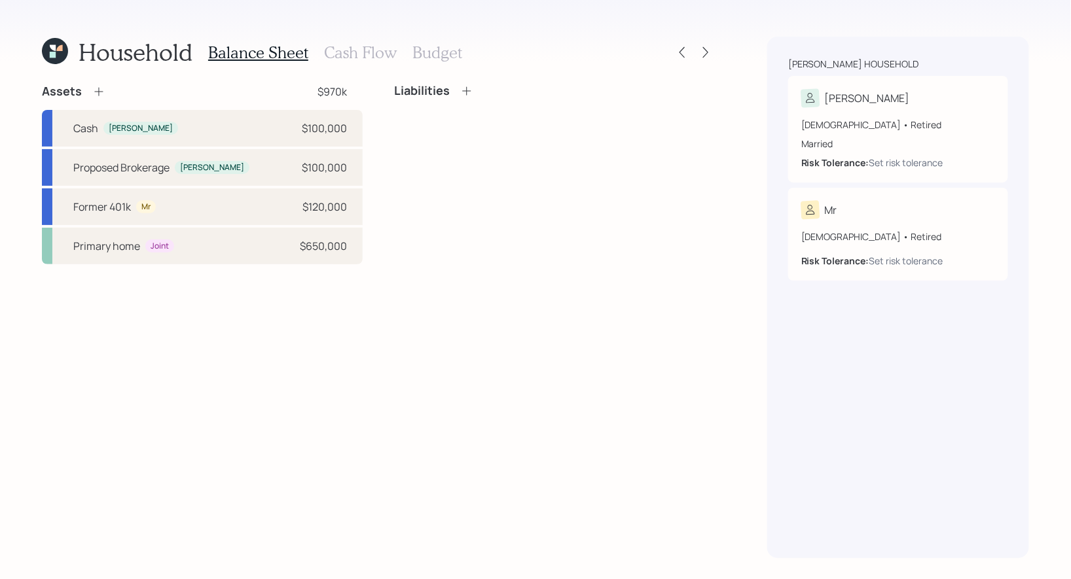
click at [441, 50] on h3 "Budget" at bounding box center [437, 52] width 50 height 19
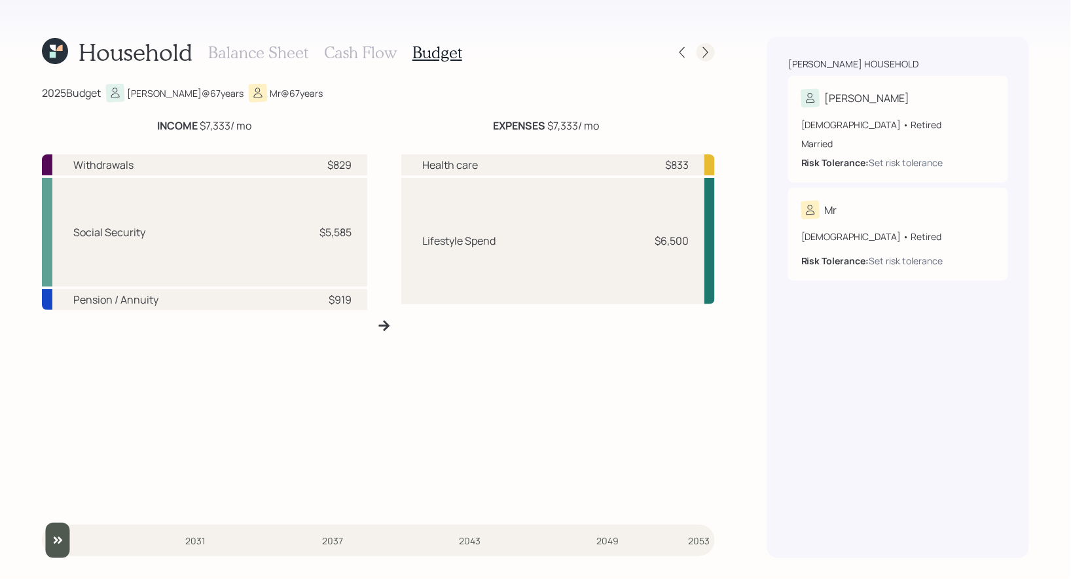
click at [708, 54] on icon at bounding box center [705, 52] width 13 height 13
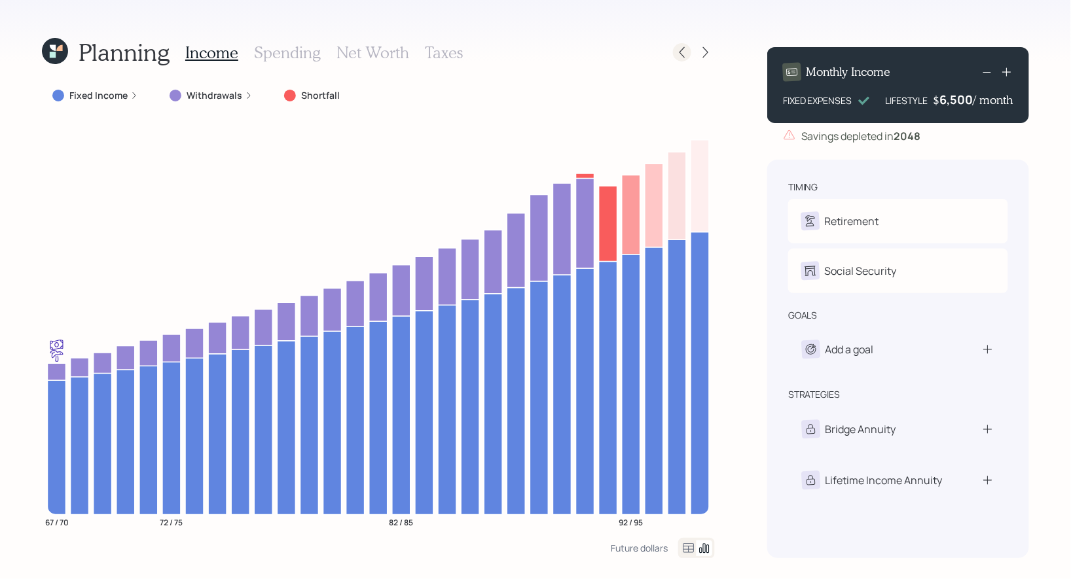
click at [686, 56] on icon at bounding box center [682, 52] width 13 height 13
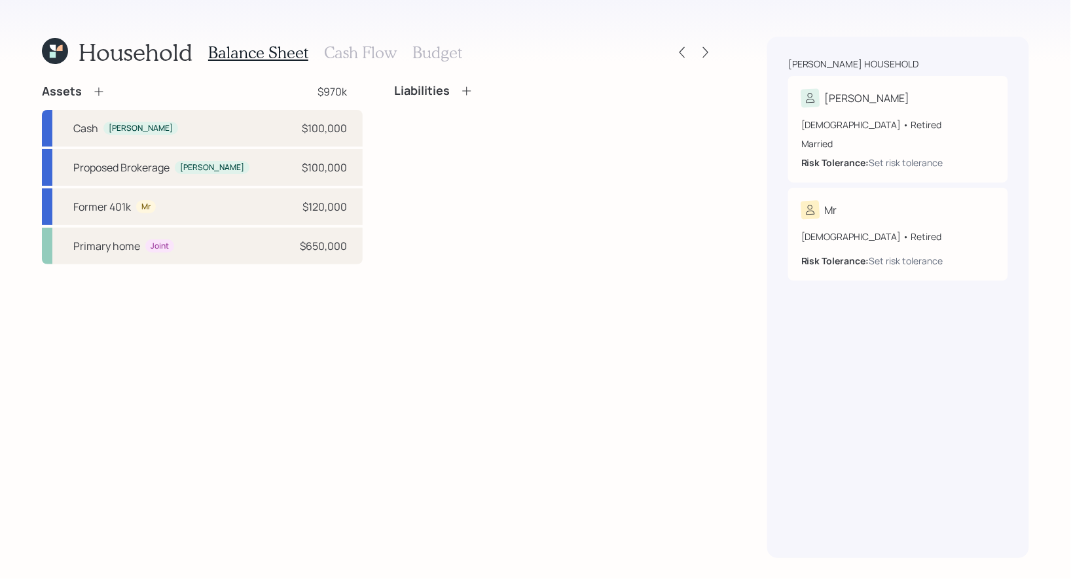
click at [365, 52] on h3 "Cash Flow" at bounding box center [360, 52] width 73 height 19
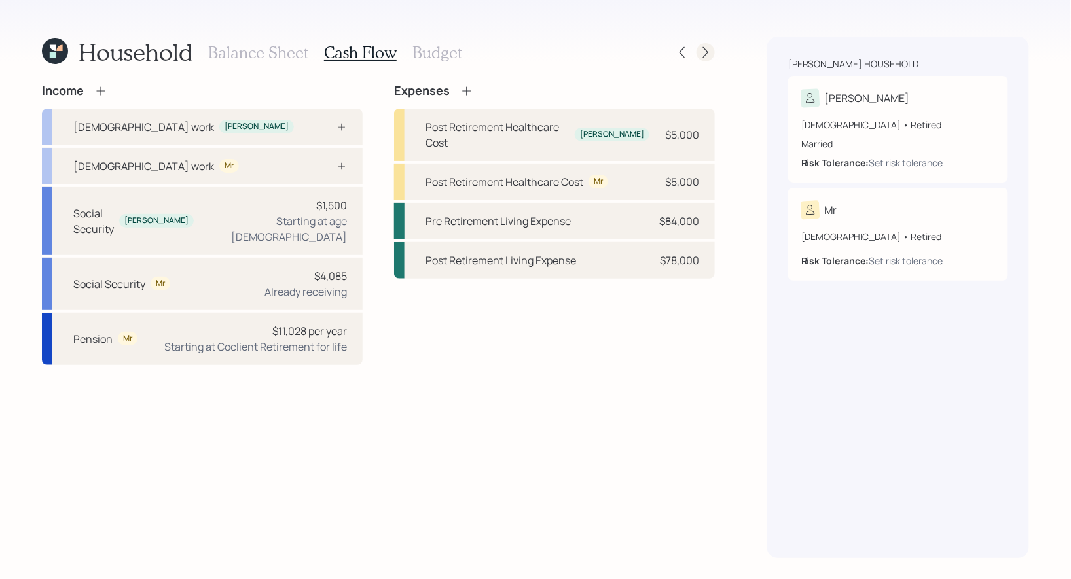
click at [702, 52] on icon at bounding box center [705, 52] width 13 height 13
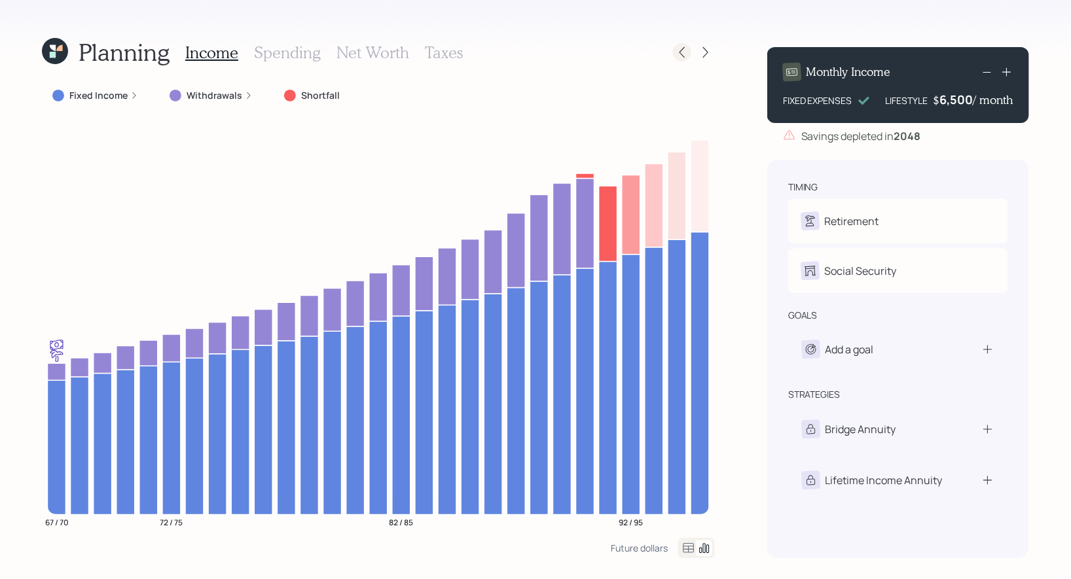
click at [684, 56] on icon at bounding box center [682, 52] width 5 height 11
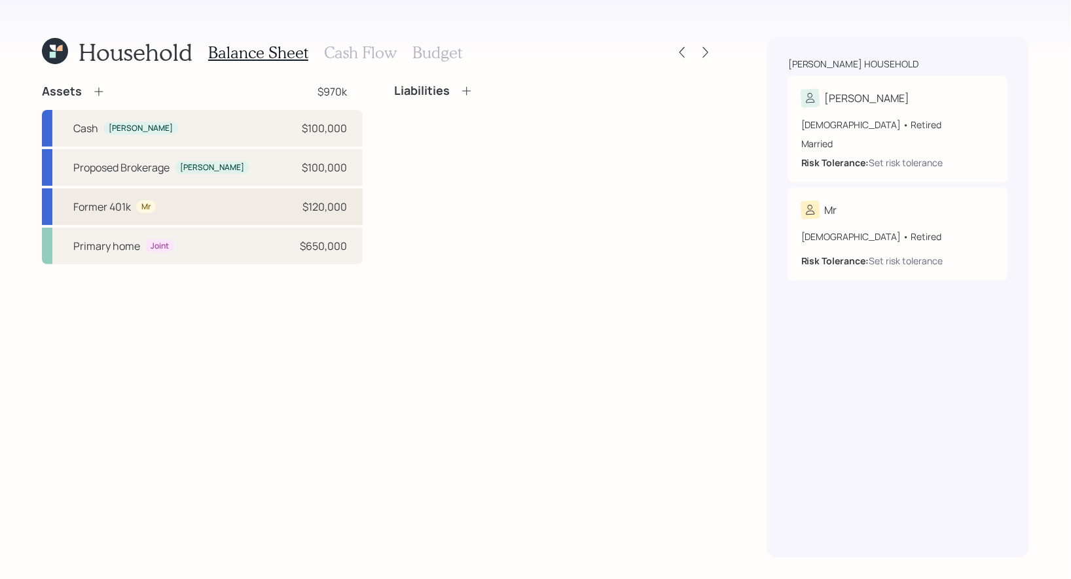
click at [232, 202] on div "Former 401k Mr $120,000" at bounding box center [202, 207] width 321 height 37
select select "company_sponsored"
select select "balanced"
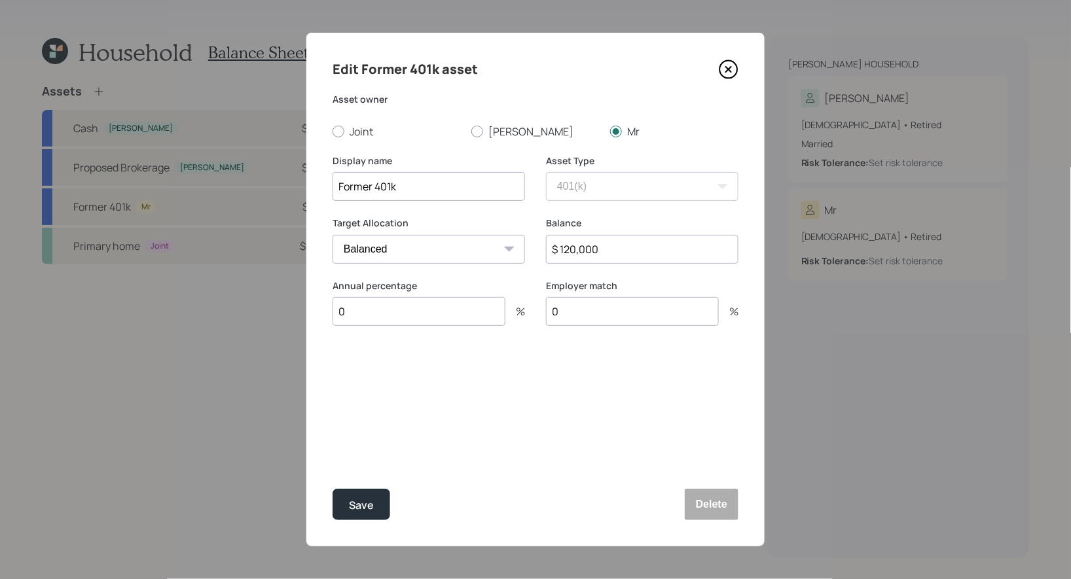
click at [569, 251] on input "$ 120,000" at bounding box center [642, 249] width 192 height 29
type input "$ 140,000"
click at [365, 513] on div "Save" at bounding box center [361, 506] width 25 height 18
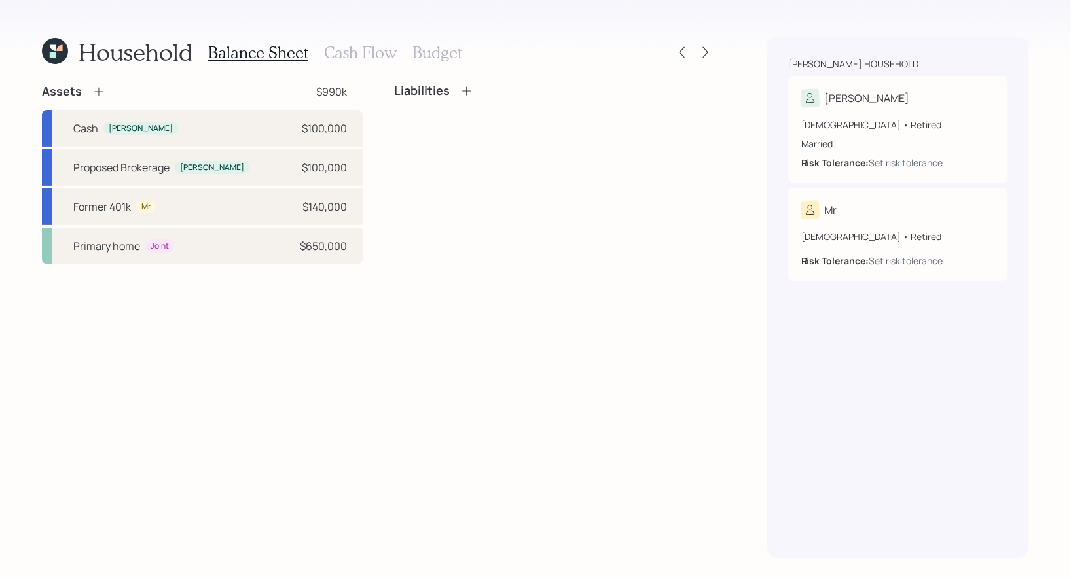
click at [61, 52] on icon at bounding box center [55, 51] width 26 height 26
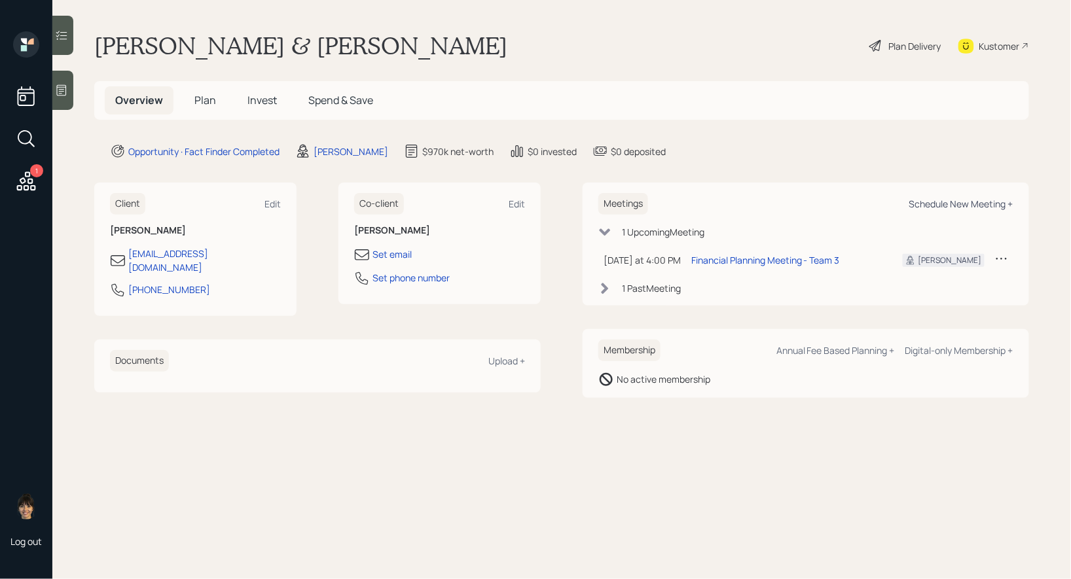
click at [970, 202] on div "Schedule New Meeting +" at bounding box center [961, 204] width 104 height 12
select select "8b79112e-3cfb-44f9-89e7-15267fe946c1"
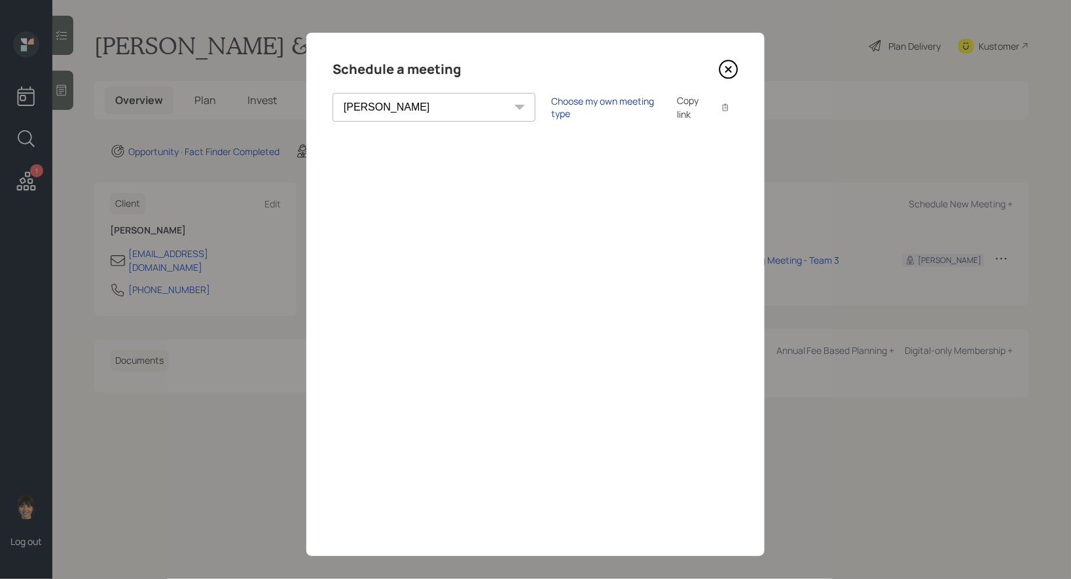
click at [551, 103] on div "Choose my own meeting type" at bounding box center [606, 107] width 110 height 25
click at [729, 73] on icon at bounding box center [729, 70] width 20 height 20
